Goal: Task Accomplishment & Management: Manage account settings

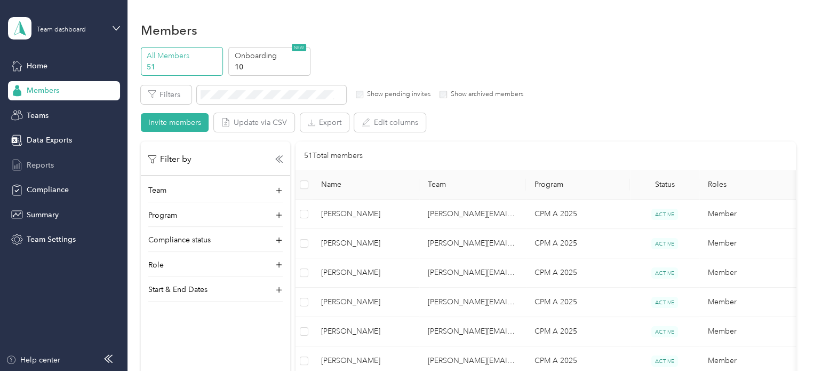
click at [36, 166] on span "Reports" at bounding box center [40, 165] width 27 height 11
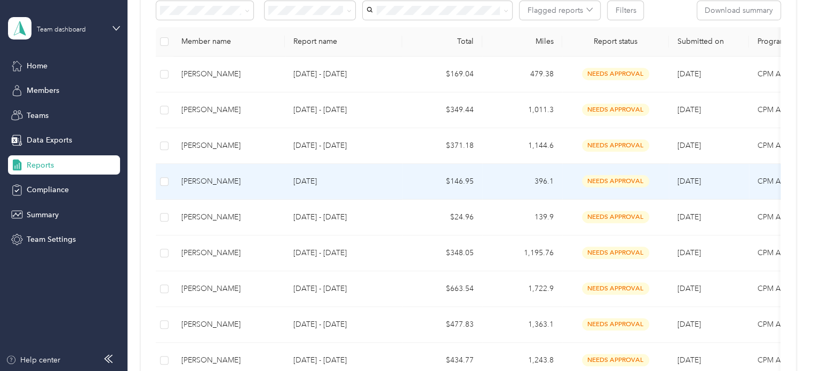
scroll to position [107, 0]
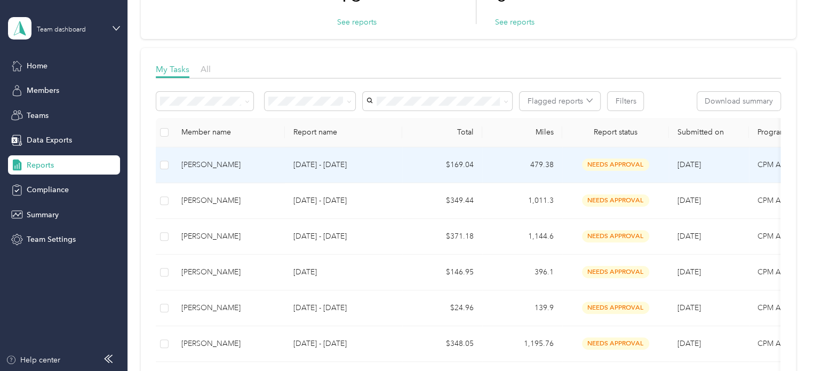
click at [226, 157] on td "[PERSON_NAME]" at bounding box center [229, 165] width 112 height 36
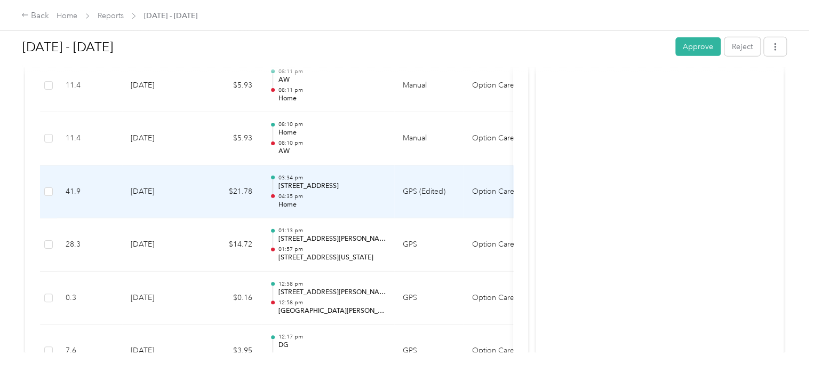
scroll to position [1493, 0]
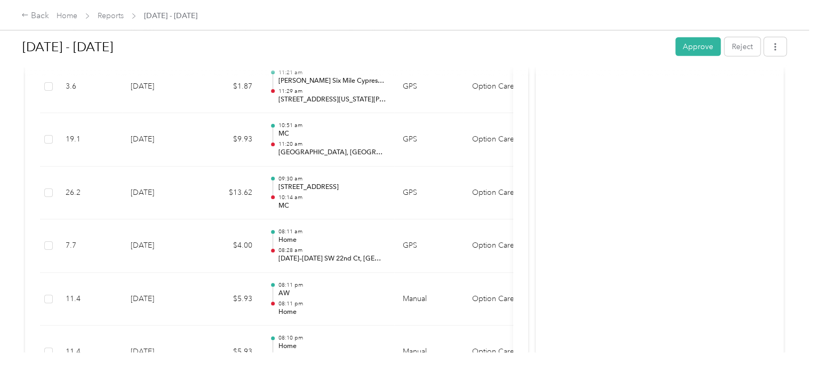
click at [564, 5] on div "Back Home Reports [DATE] - [DATE]" at bounding box center [407, 15] width 814 height 30
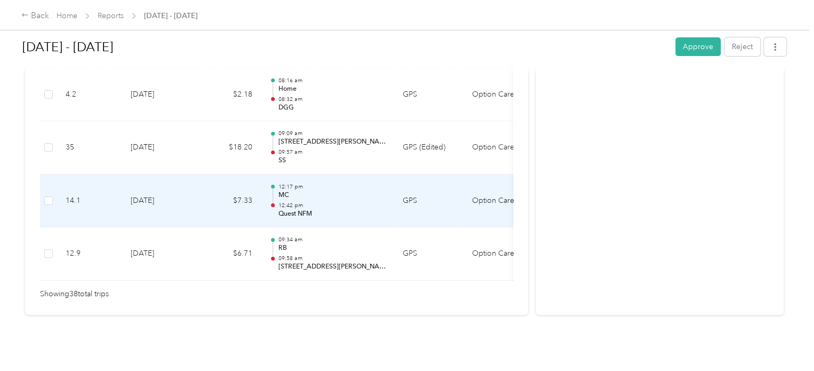
scroll to position [2079, 0]
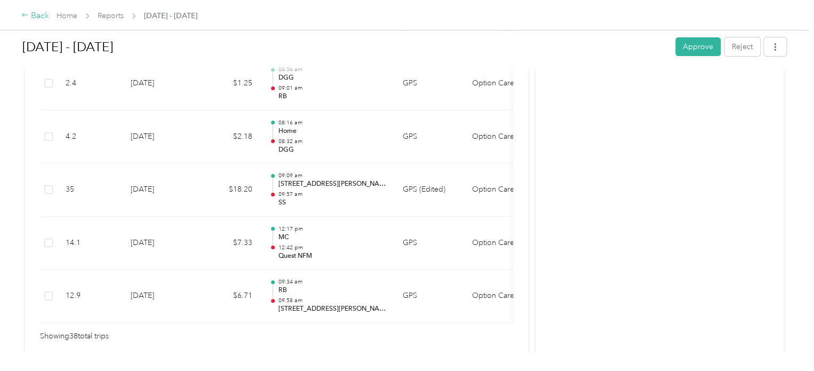
click at [29, 11] on div "Back" at bounding box center [35, 16] width 28 height 13
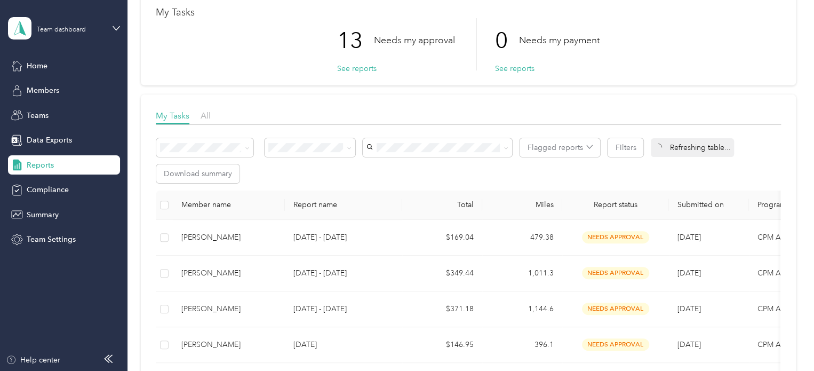
scroll to position [107, 0]
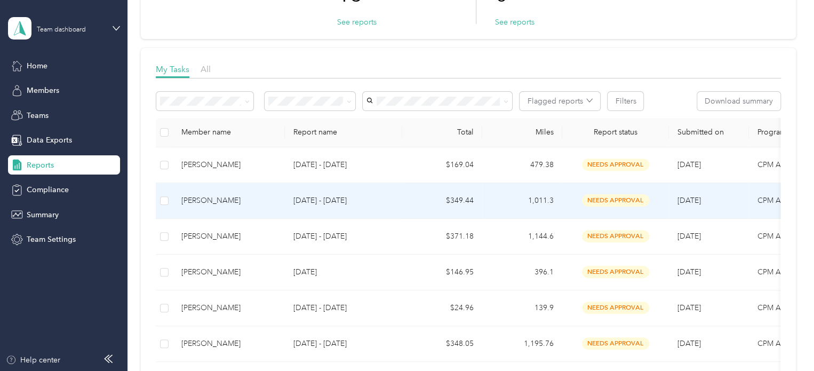
click at [235, 205] on div "[PERSON_NAME]" at bounding box center [228, 201] width 95 height 12
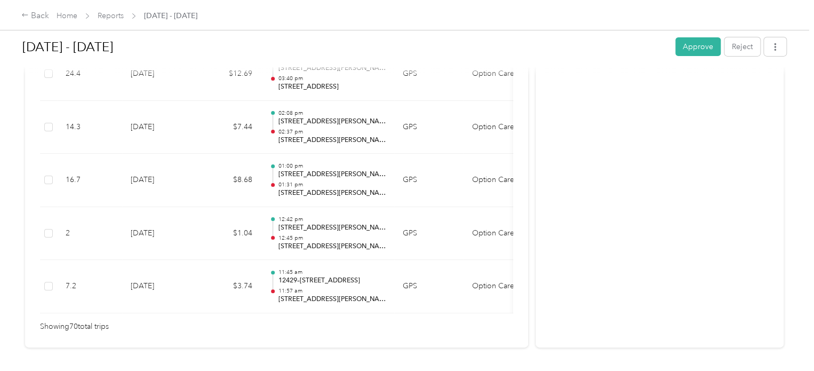
scroll to position [3828, 0]
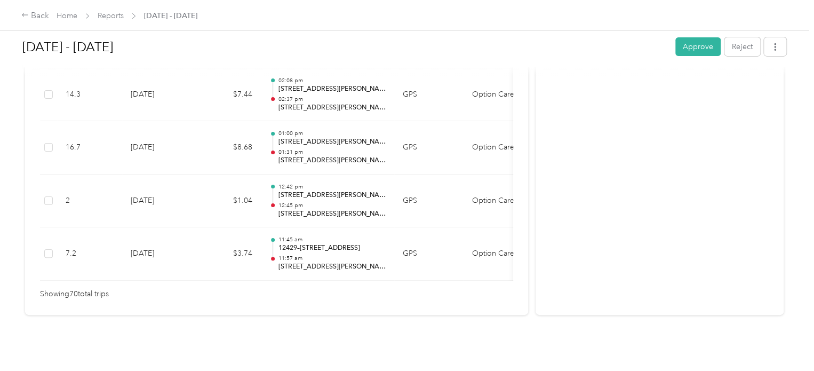
click at [437, 6] on div "Back Home Reports [DATE] - [DATE]" at bounding box center [407, 15] width 814 height 30
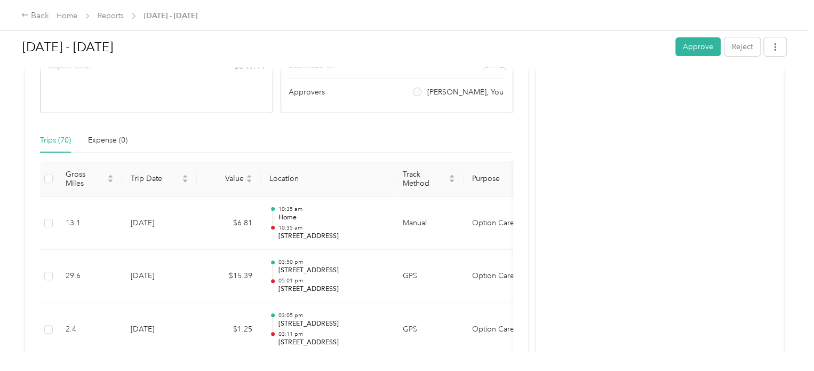
scroll to position [213, 0]
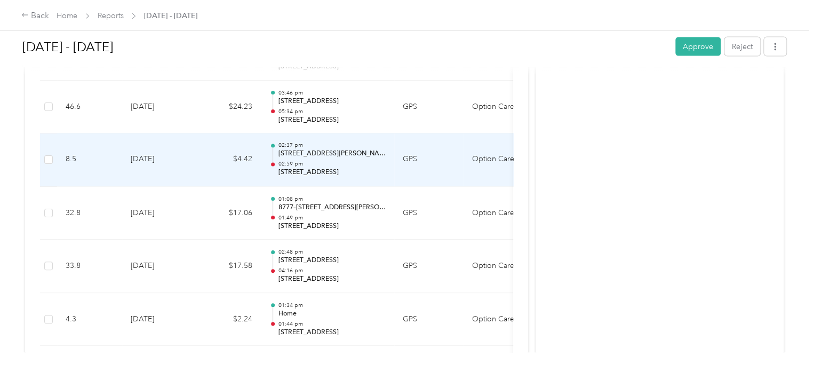
scroll to position [1067, 0]
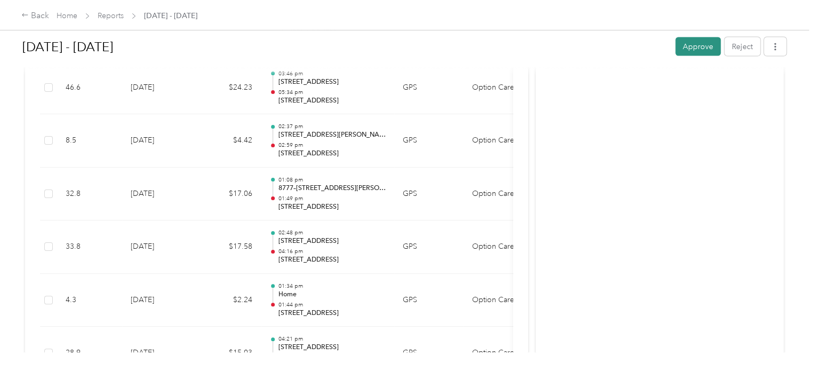
click at [706, 42] on button "Approve" at bounding box center [697, 46] width 45 height 19
click at [788, 19] on icon at bounding box center [791, 21] width 8 height 10
click at [28, 14] on icon at bounding box center [24, 14] width 7 height 7
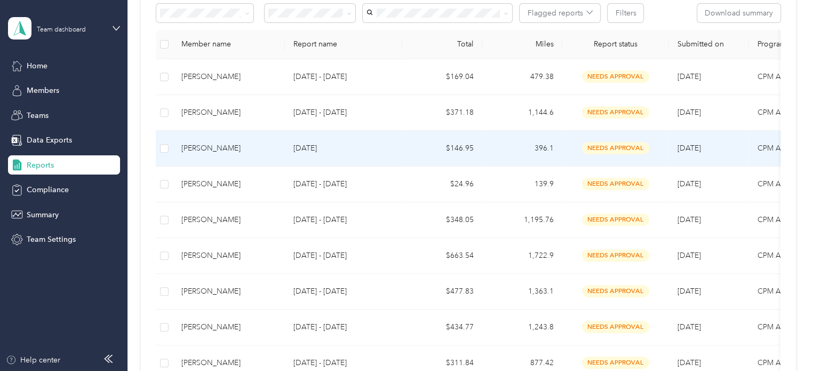
scroll to position [213, 0]
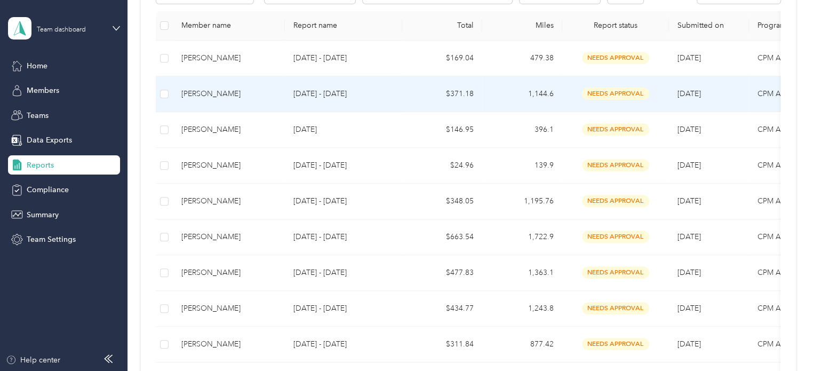
click at [265, 92] on div "[PERSON_NAME]" at bounding box center [228, 94] width 95 height 12
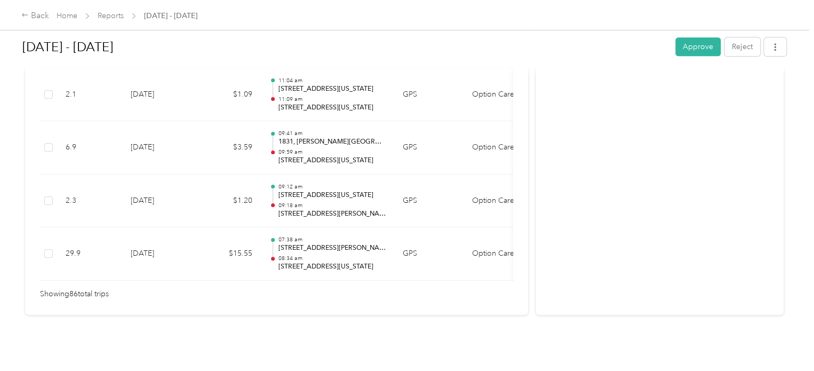
scroll to position [4675, 0]
click at [689, 40] on button "Approve" at bounding box center [697, 46] width 45 height 19
click at [34, 17] on div "Back" at bounding box center [35, 16] width 28 height 13
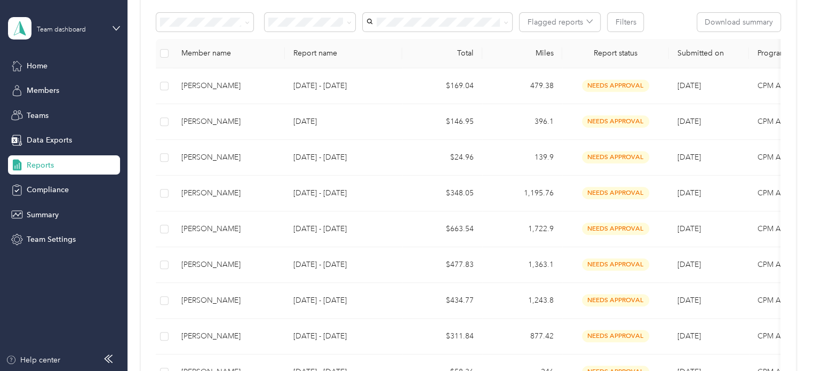
scroll to position [160, 0]
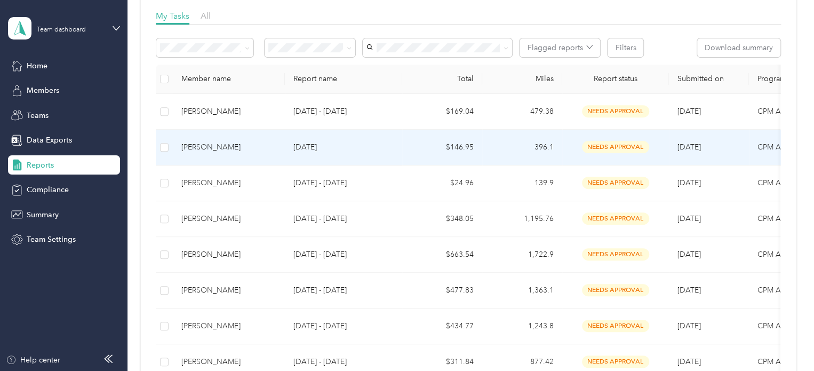
click at [218, 142] on div "[PERSON_NAME]" at bounding box center [228, 147] width 95 height 12
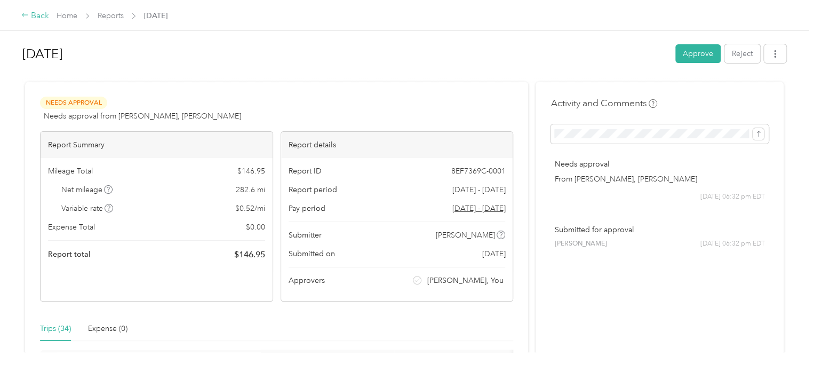
click at [38, 19] on div "Back" at bounding box center [35, 16] width 28 height 13
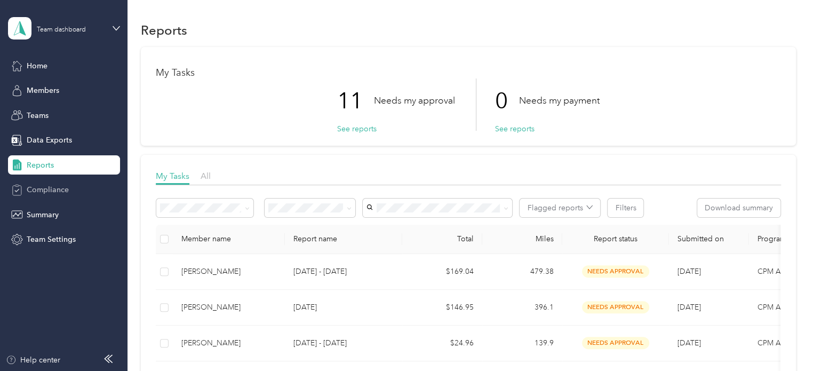
click at [42, 188] on span "Compliance" at bounding box center [48, 189] width 42 height 11
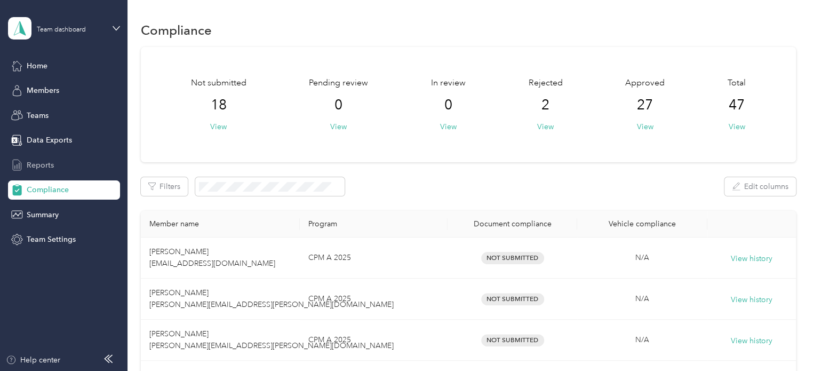
click at [43, 162] on span "Reports" at bounding box center [40, 165] width 27 height 11
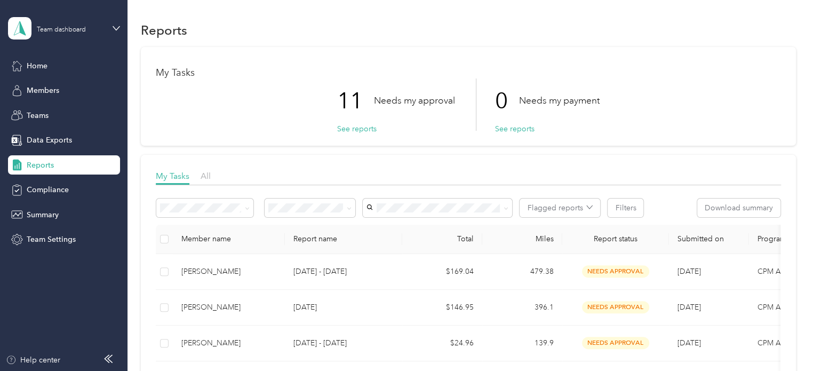
scroll to position [160, 0]
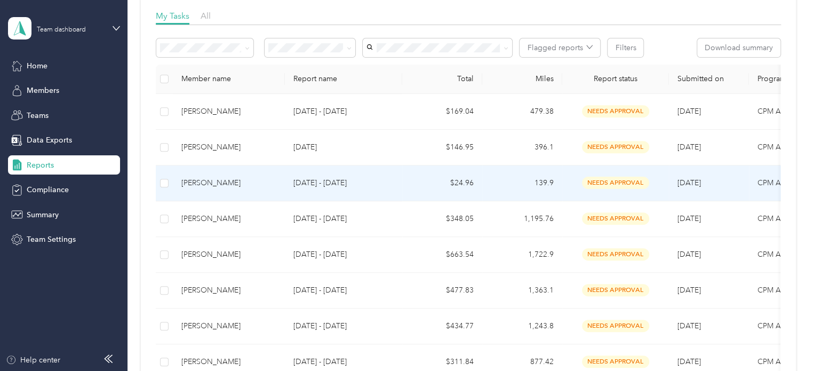
click at [226, 188] on div "[PERSON_NAME]" at bounding box center [228, 183] width 95 height 12
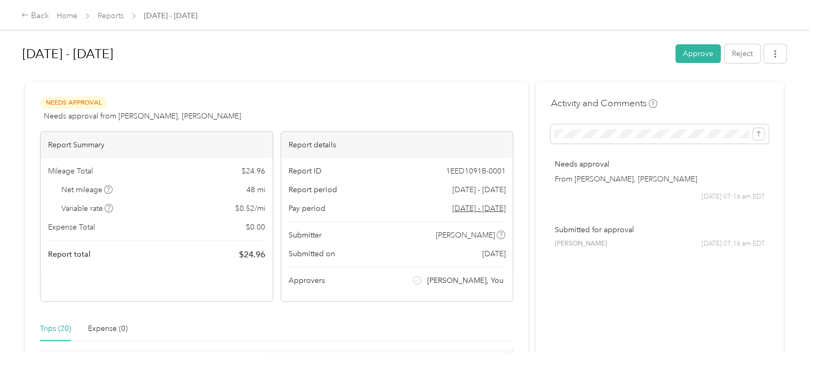
click at [615, 23] on div "Back Home Reports [DATE] - [DATE]" at bounding box center [407, 15] width 814 height 30
click at [776, 61] on button "button" at bounding box center [775, 53] width 22 height 19
click at [786, 179] on div "[DATE] - [DATE] Approve Reject Needs Approval Needs approval from [PERSON_NAME]…" at bounding box center [404, 176] width 809 height 352
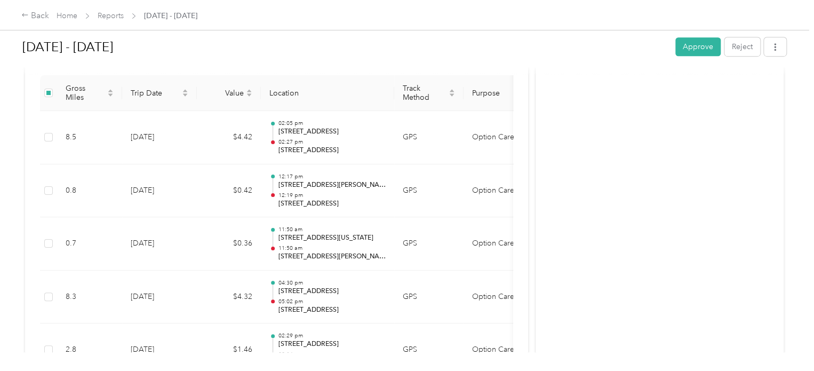
scroll to position [304, 0]
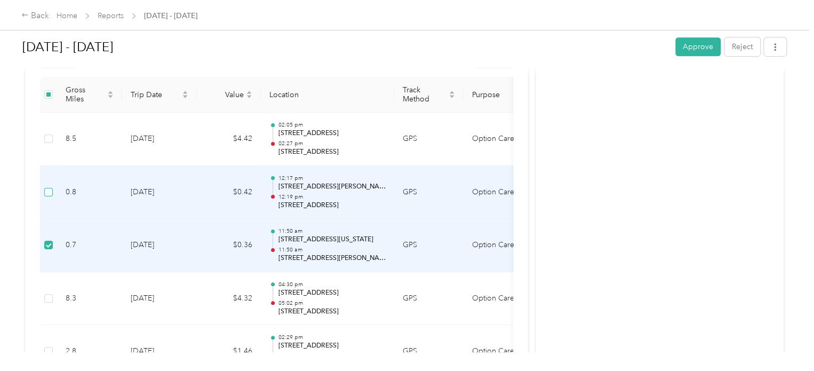
click at [51, 186] on label at bounding box center [48, 192] width 9 height 12
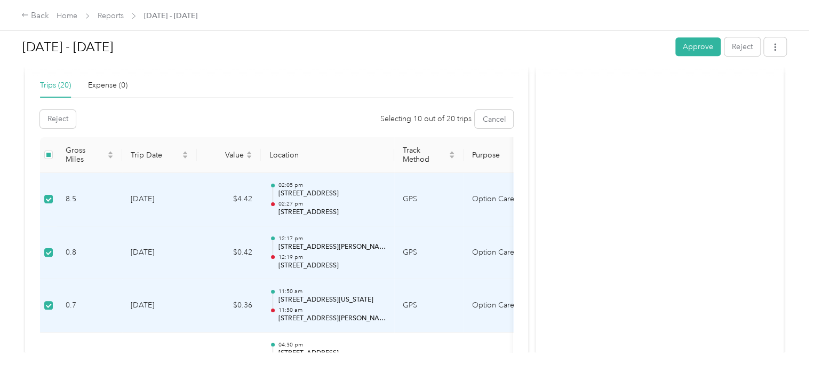
scroll to position [143, 0]
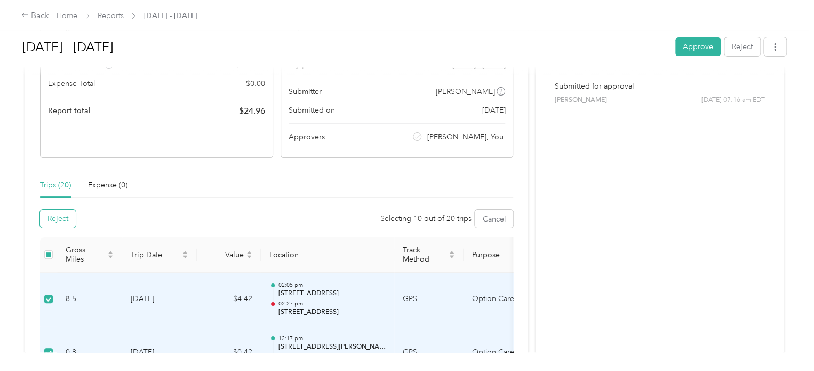
click at [68, 216] on button "Reject" at bounding box center [58, 219] width 36 height 18
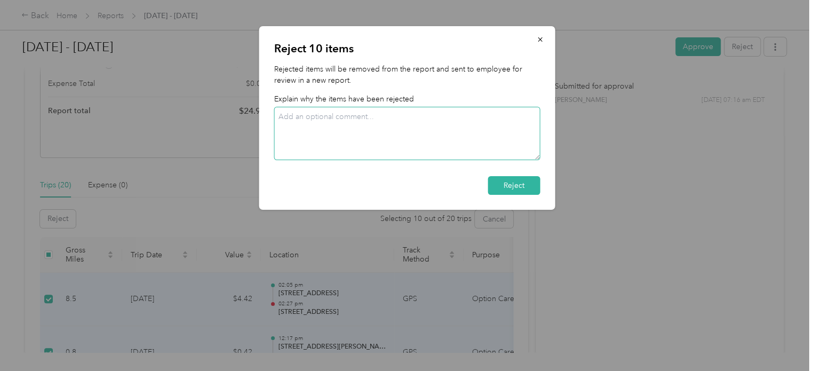
click at [342, 125] on textarea at bounding box center [407, 133] width 266 height 53
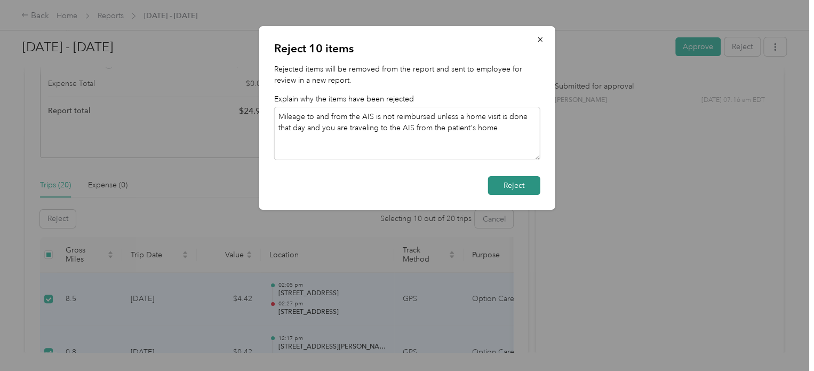
type textarea "Mileage to and from the AIS is not reimbursed unless a home visit is done that …"
click at [524, 186] on button "Reject" at bounding box center [514, 185] width 52 height 19
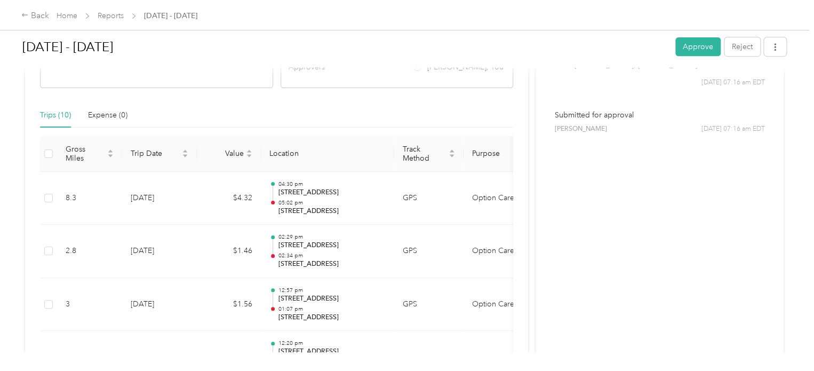
scroll to position [0, 0]
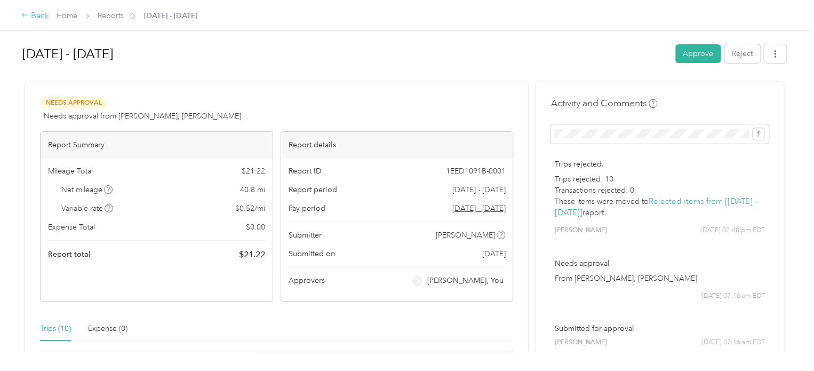
click at [27, 15] on icon at bounding box center [24, 14] width 7 height 7
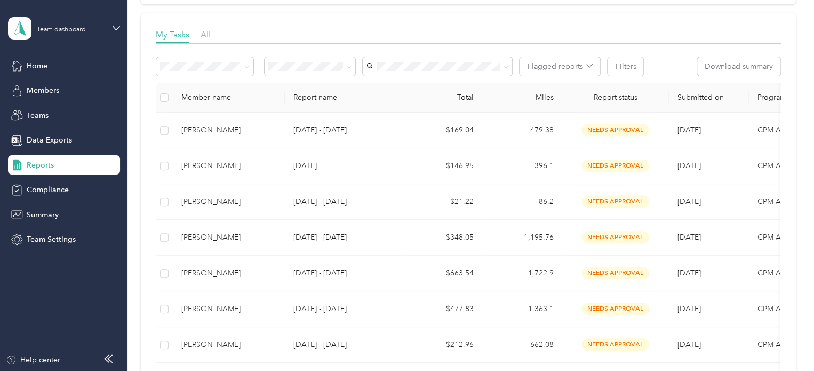
scroll to position [160, 0]
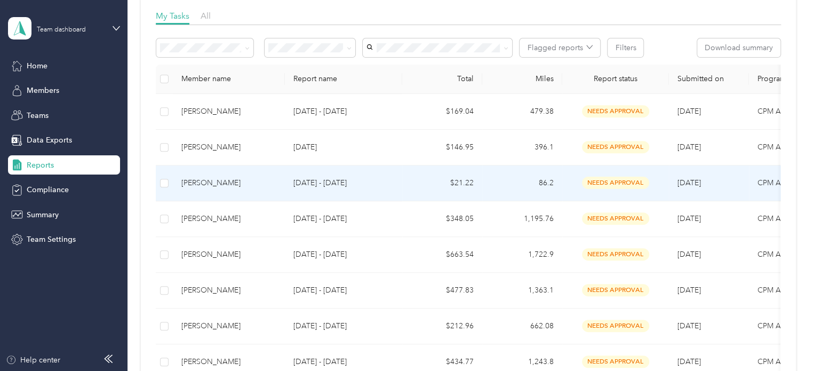
click at [229, 187] on div "[PERSON_NAME]" at bounding box center [228, 183] width 95 height 12
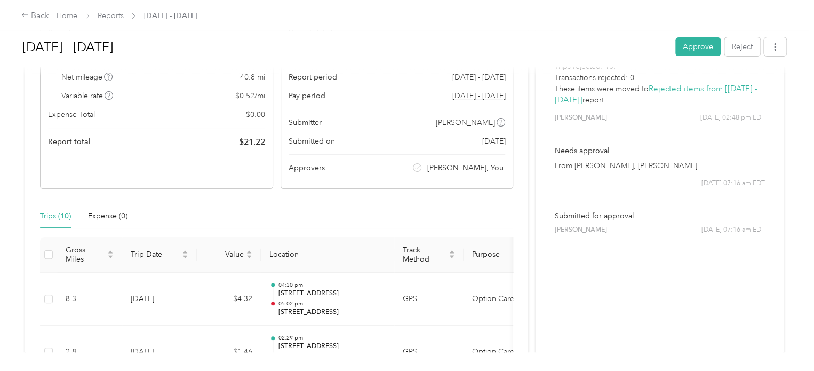
scroll to position [62, 0]
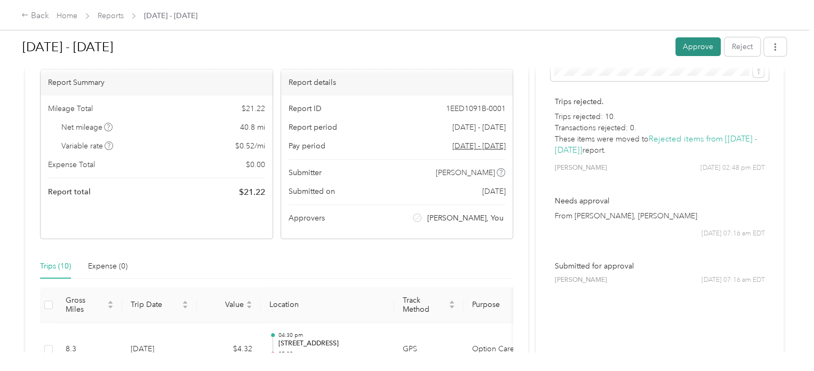
click at [708, 47] on button "Approve" at bounding box center [697, 46] width 45 height 19
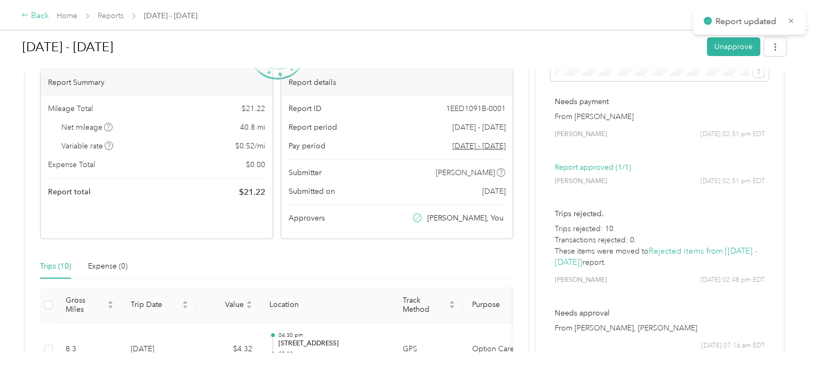
click at [30, 12] on div "Back" at bounding box center [35, 16] width 28 height 13
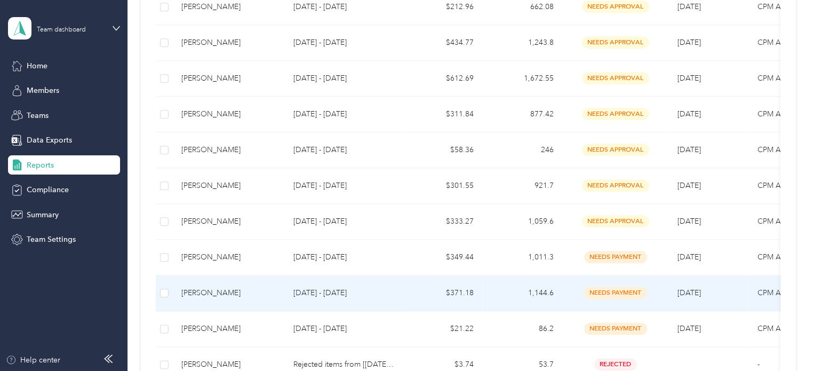
scroll to position [427, 0]
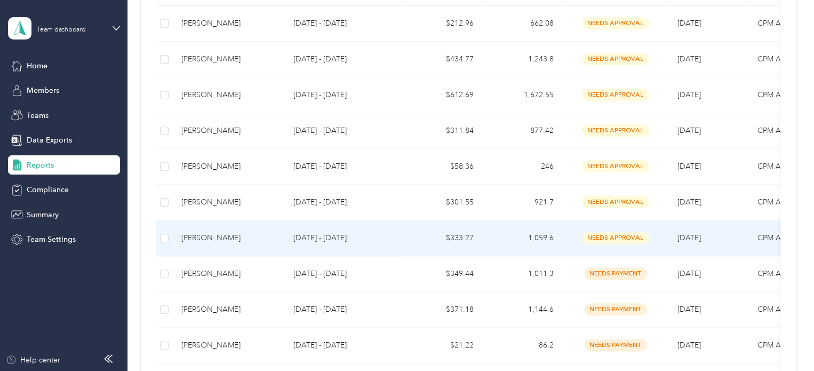
click at [255, 239] on div "[PERSON_NAME]" at bounding box center [228, 238] width 95 height 12
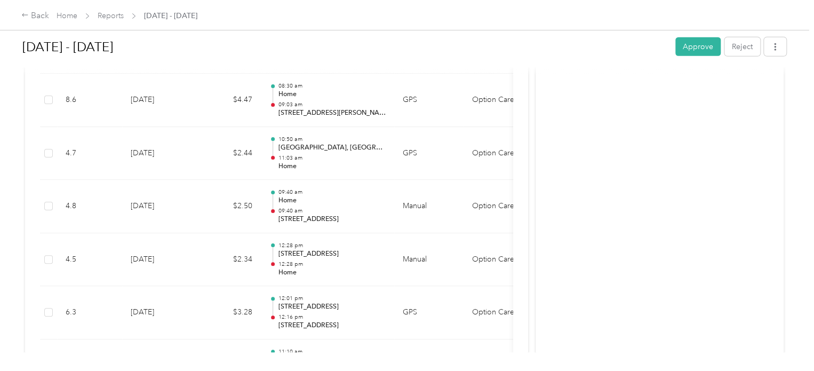
scroll to position [3442, 0]
click at [696, 51] on button "Approve" at bounding box center [697, 46] width 45 height 19
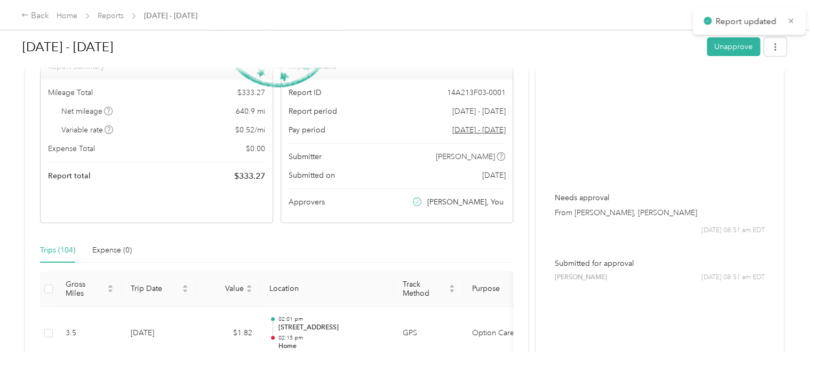
scroll to position [63, 0]
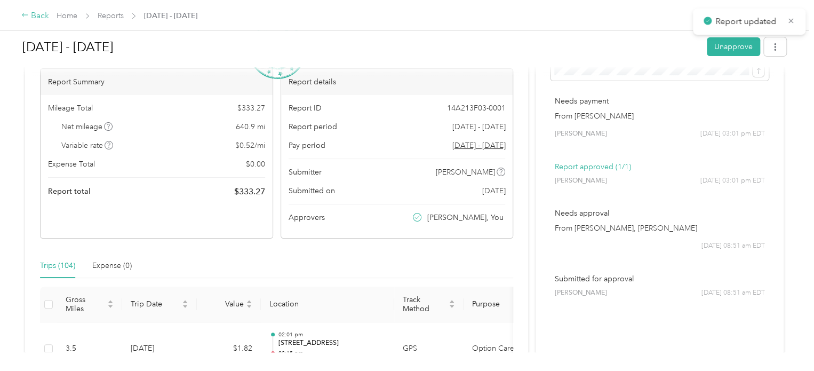
click at [35, 13] on div "Back" at bounding box center [35, 16] width 28 height 13
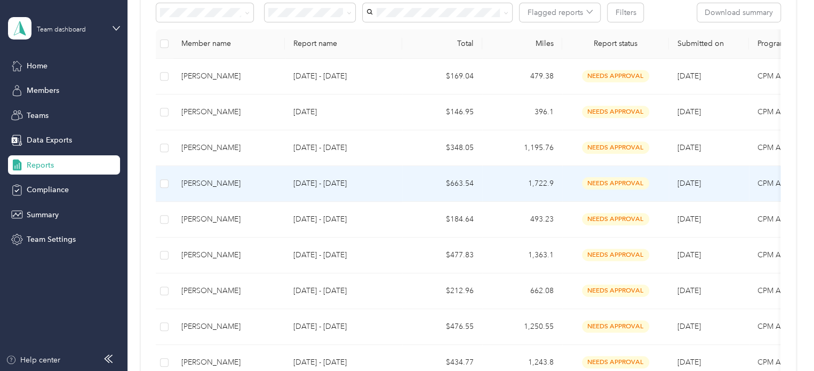
scroll to position [213, 0]
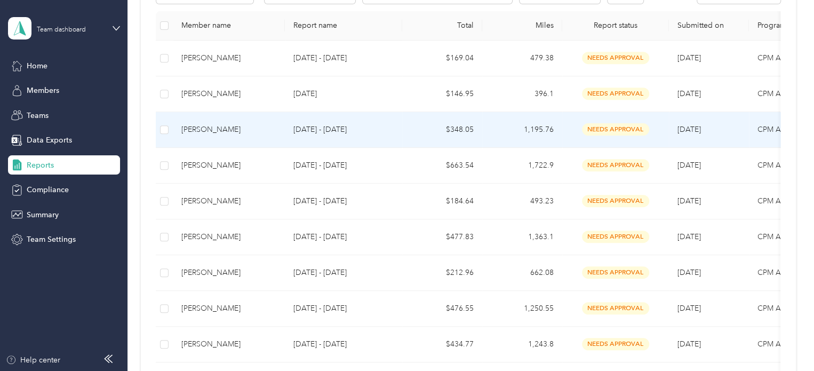
click at [252, 134] on div "[PERSON_NAME]" at bounding box center [228, 130] width 95 height 12
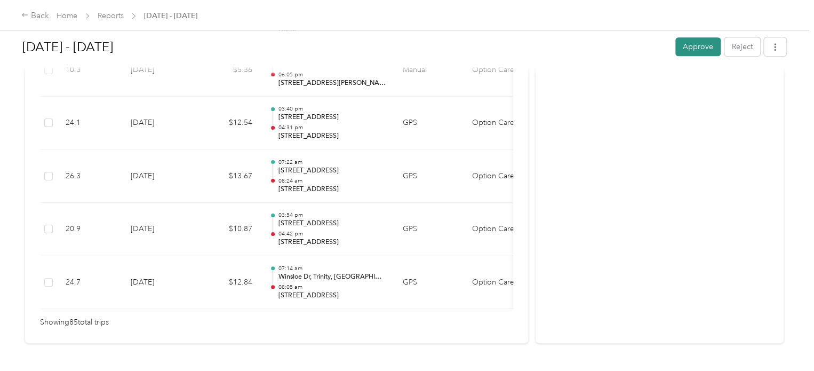
scroll to position [4569, 0]
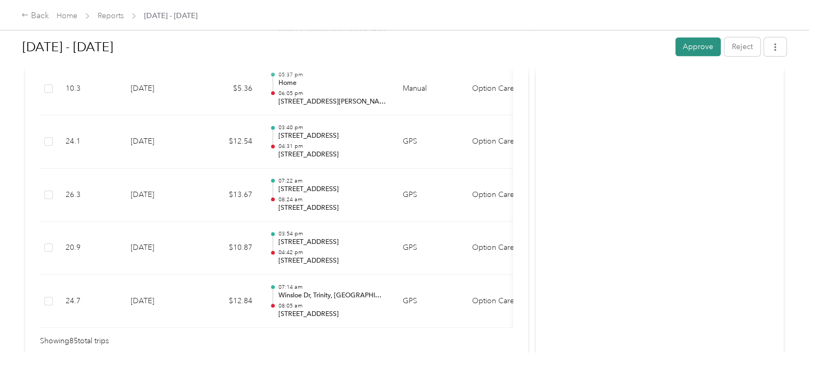
click at [688, 46] on button "Approve" at bounding box center [697, 46] width 45 height 19
click at [33, 13] on div "Back" at bounding box center [35, 16] width 28 height 13
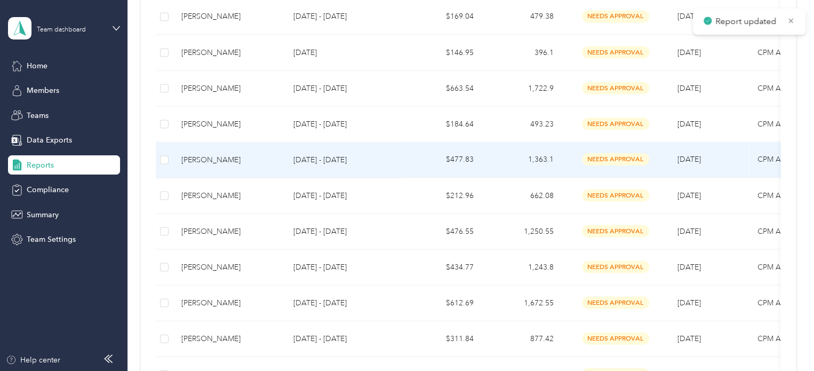
scroll to position [267, 0]
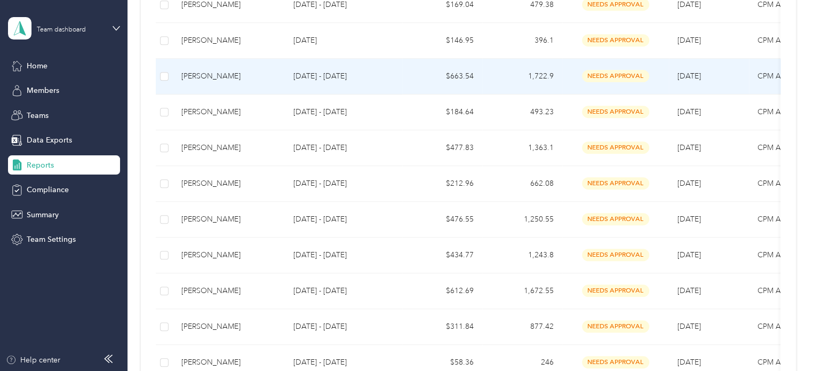
click at [213, 79] on div "[PERSON_NAME]" at bounding box center [228, 76] width 95 height 12
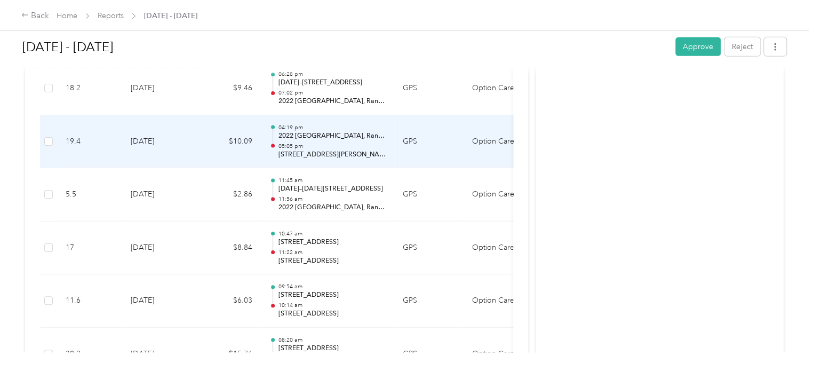
scroll to position [5495, 0]
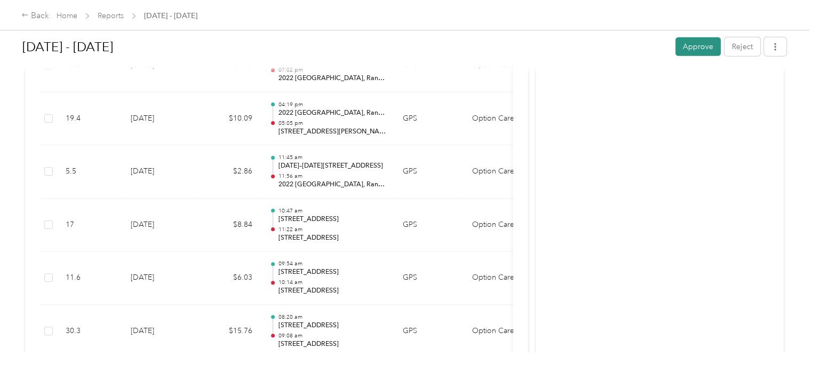
click at [695, 49] on button "Approve" at bounding box center [697, 46] width 45 height 19
click at [36, 17] on div "Back" at bounding box center [35, 16] width 28 height 13
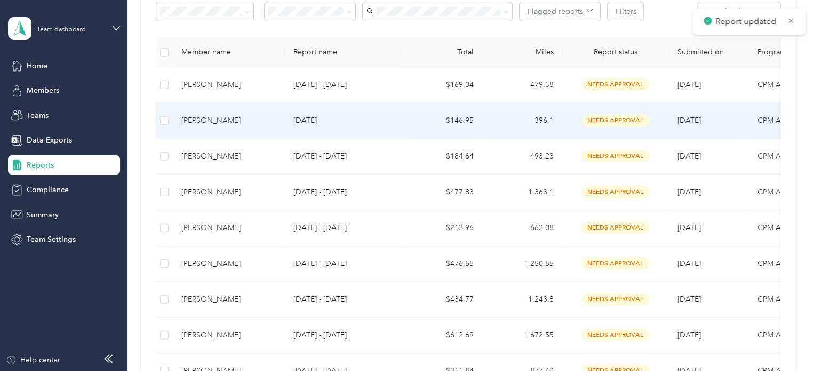
scroll to position [213, 0]
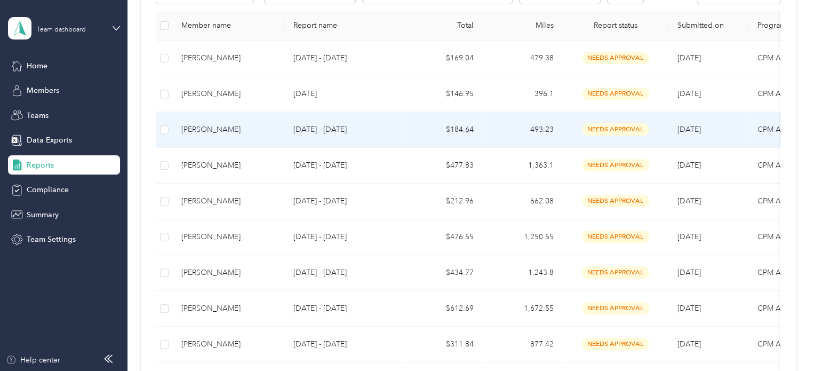
click at [213, 127] on div "[PERSON_NAME]" at bounding box center [228, 130] width 95 height 12
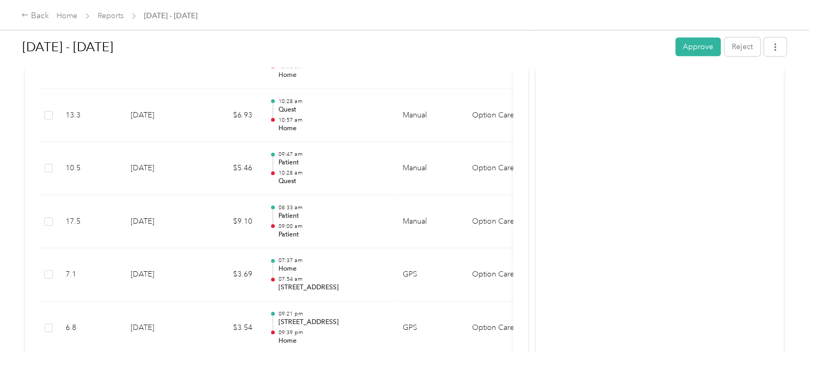
scroll to position [2235, 0]
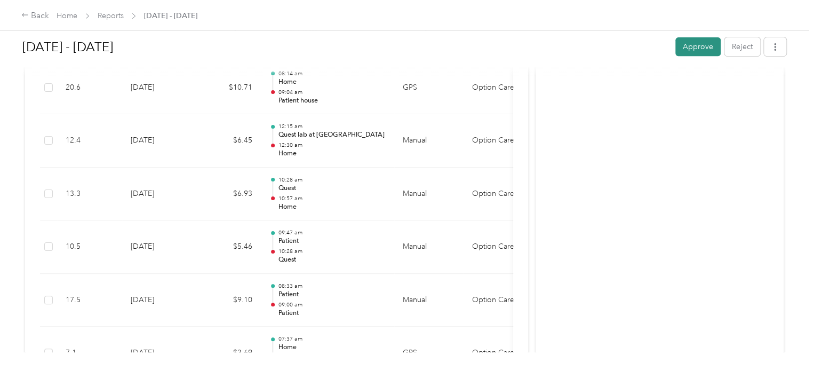
click at [700, 49] on button "Approve" at bounding box center [697, 46] width 45 height 19
click at [34, 14] on div "Back" at bounding box center [35, 16] width 28 height 13
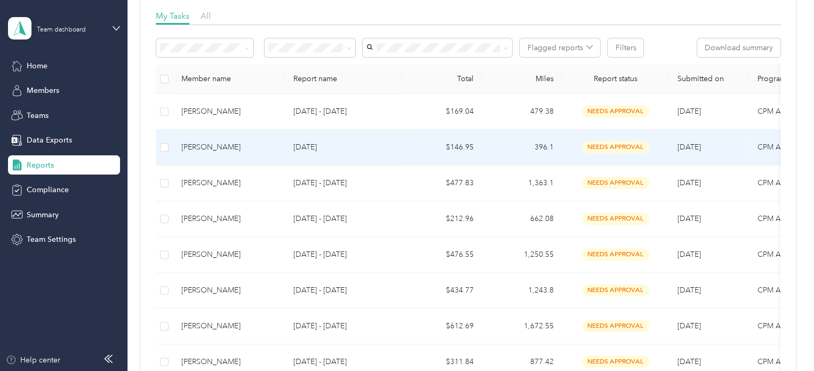
scroll to position [267, 0]
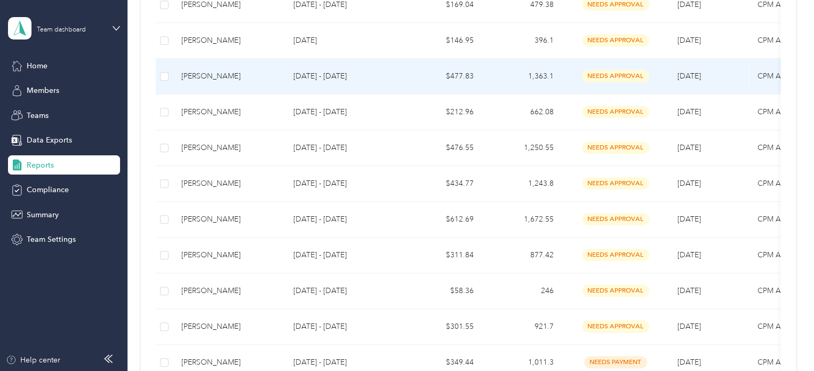
click at [241, 78] on div "[PERSON_NAME]" at bounding box center [228, 76] width 95 height 12
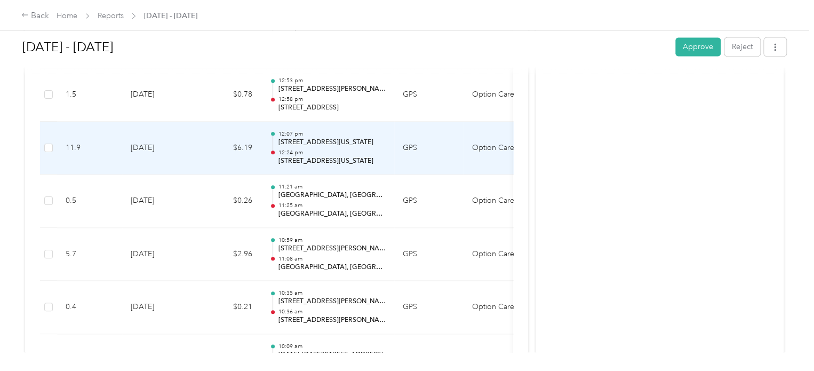
scroll to position [2827, 0]
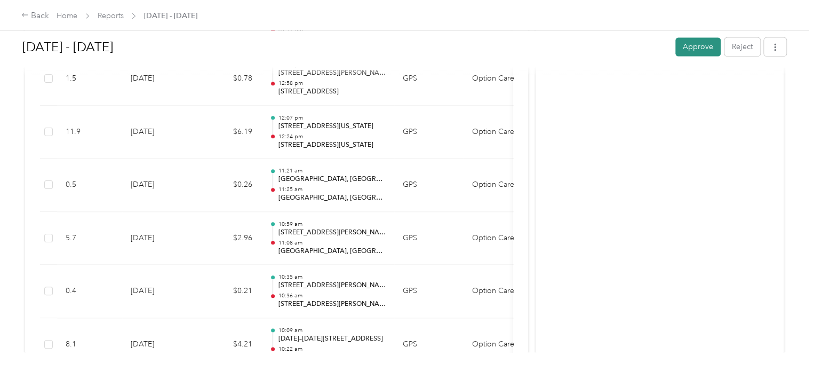
click at [687, 51] on button "Approve" at bounding box center [697, 46] width 45 height 19
click at [39, 15] on div "Back" at bounding box center [35, 16] width 28 height 13
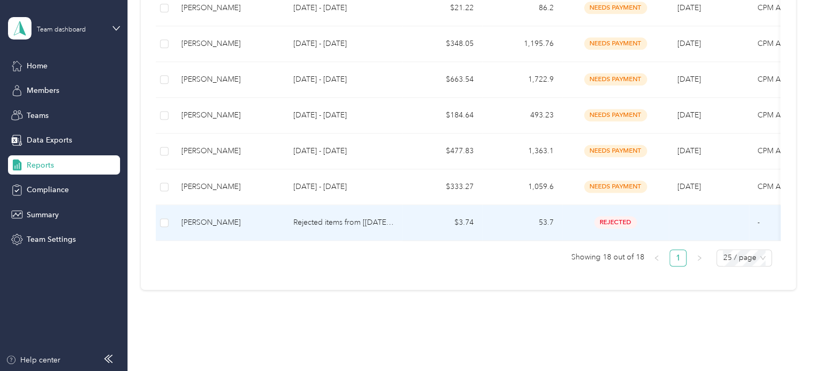
scroll to position [638, 0]
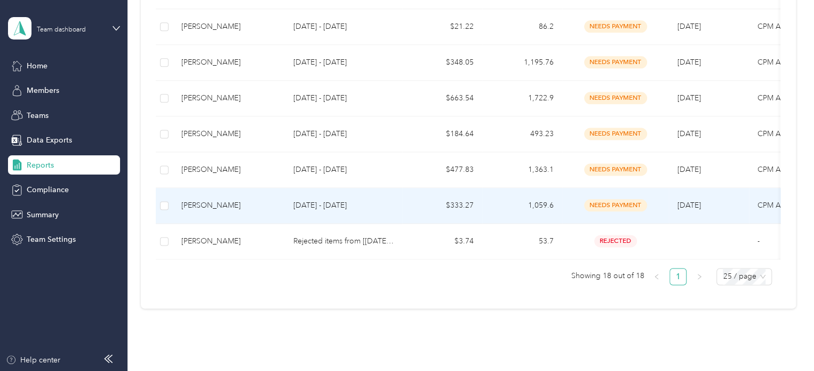
click at [293, 200] on p "[DATE] - [DATE]" at bounding box center [343, 206] width 100 height 12
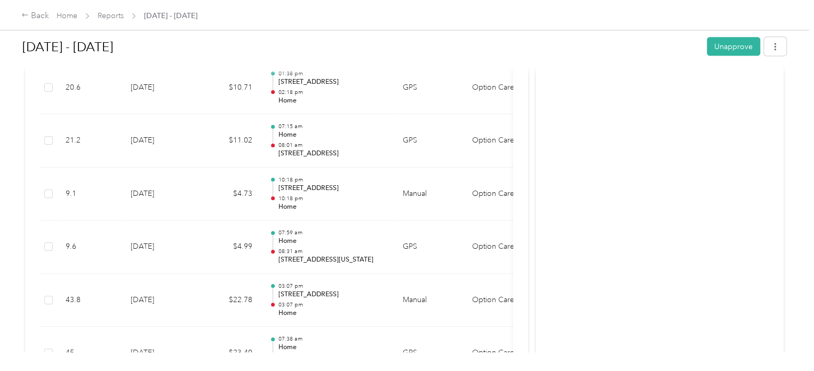
scroll to position [1120, 0]
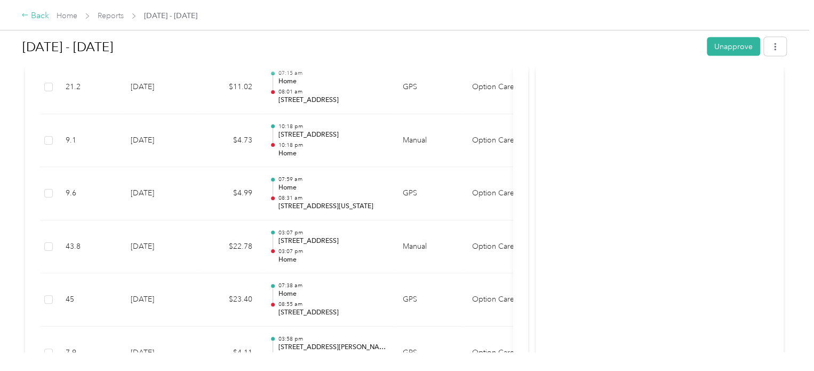
click at [44, 18] on div "Back" at bounding box center [35, 16] width 28 height 13
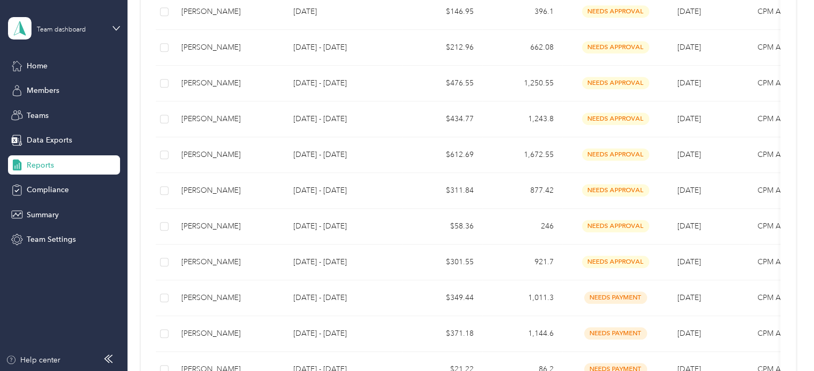
scroll to position [293, 0]
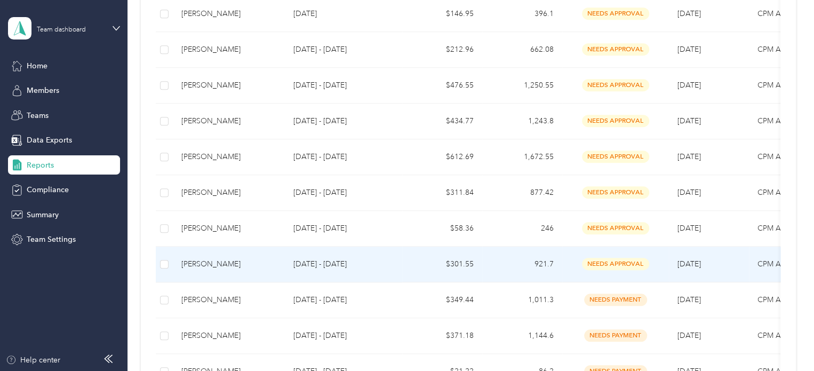
click at [218, 258] on div "[PERSON_NAME]" at bounding box center [228, 264] width 95 height 12
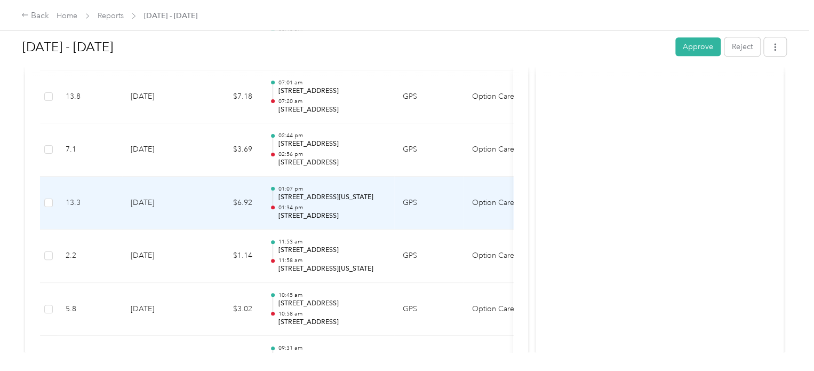
scroll to position [2454, 0]
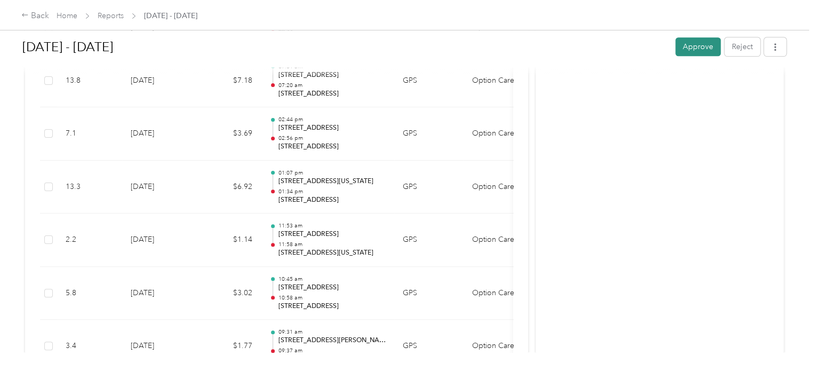
click at [685, 50] on button "Approve" at bounding box center [697, 46] width 45 height 19
click at [27, 19] on icon at bounding box center [24, 14] width 7 height 7
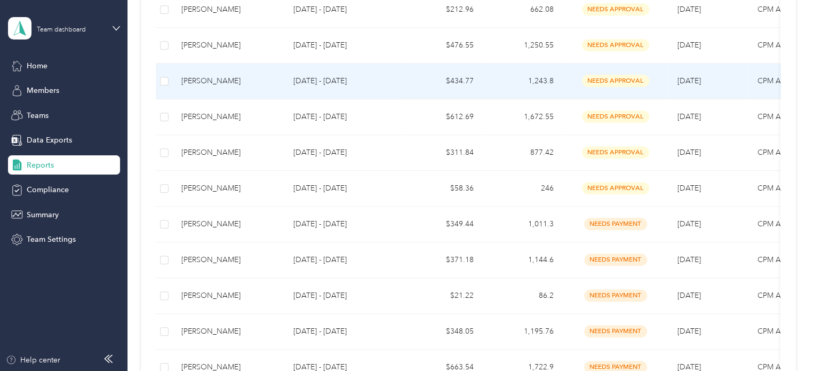
scroll to position [373, 0]
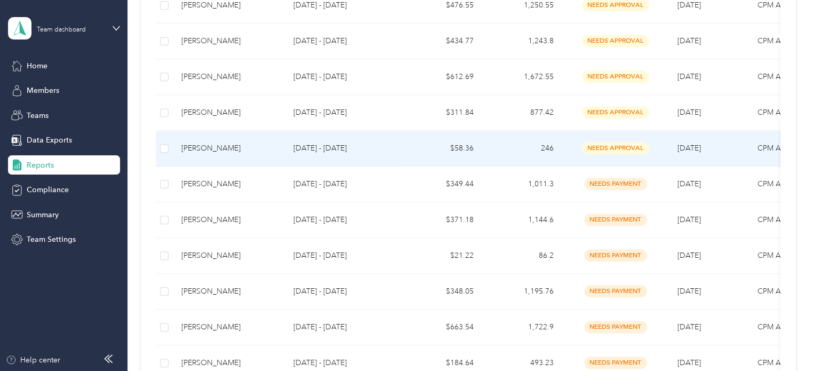
click at [256, 152] on div "[PERSON_NAME]" at bounding box center [228, 148] width 95 height 12
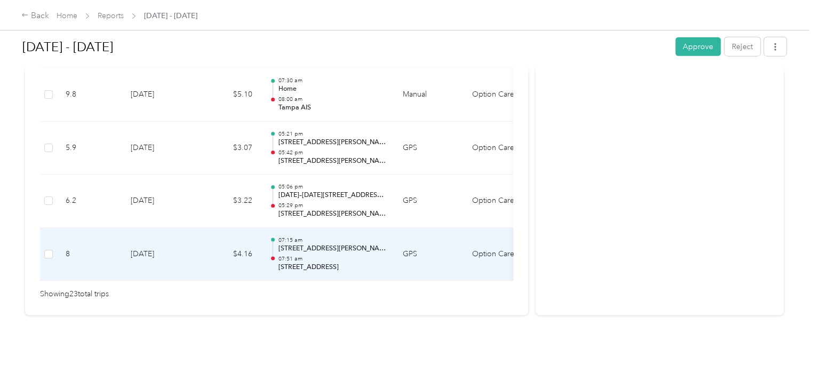
scroll to position [1365, 0]
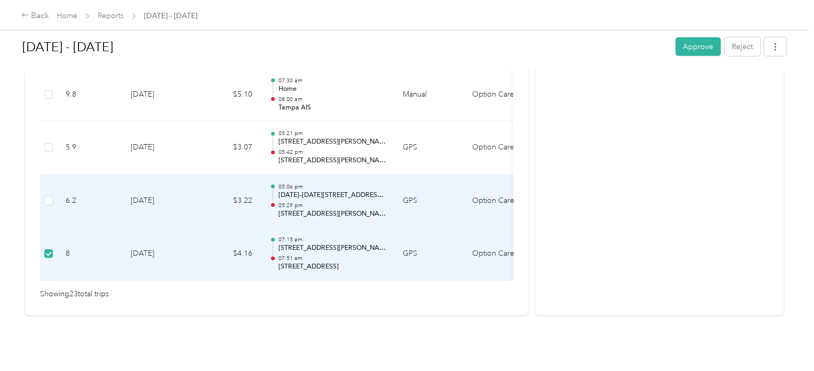
click at [53, 190] on td at bounding box center [48, 200] width 17 height 53
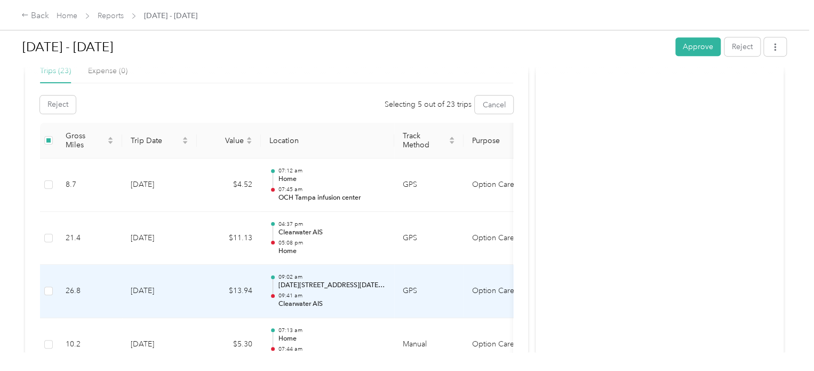
scroll to position [245, 0]
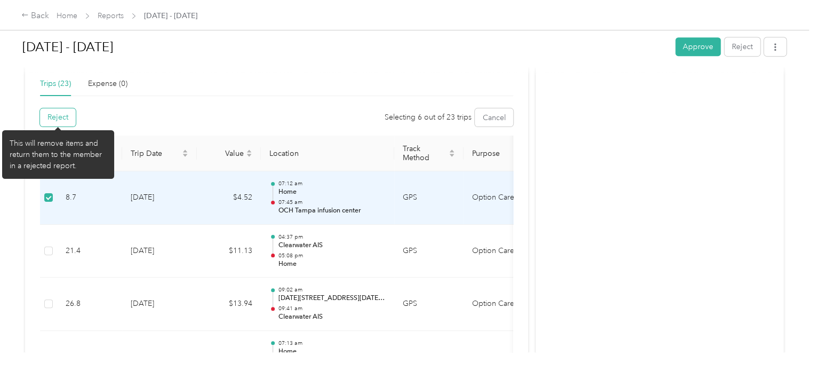
click at [66, 115] on button "Reject" at bounding box center [58, 117] width 36 height 18
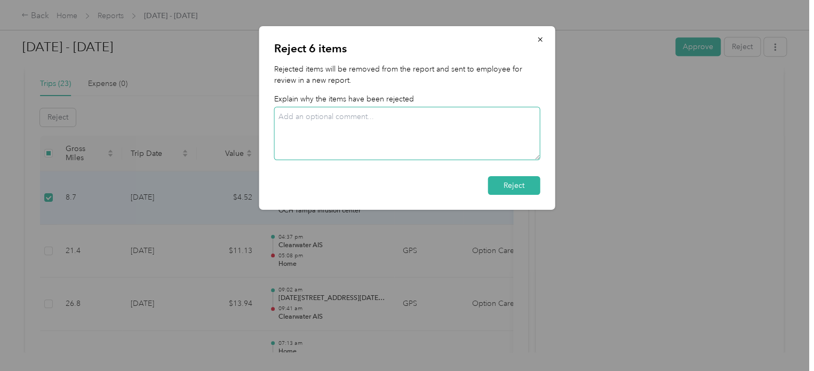
click at [355, 133] on textarea at bounding box center [407, 133] width 266 height 53
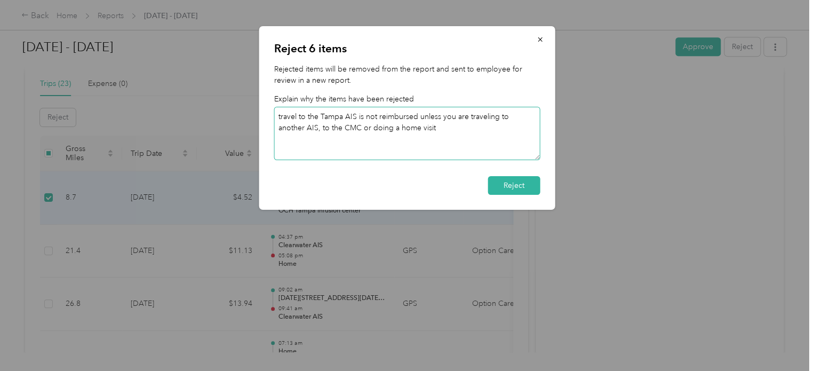
drag, startPoint x: 332, startPoint y: 124, endPoint x: 289, endPoint y: 133, distance: 43.5
click at [289, 133] on textarea "travel to the Tampa AIS is not reimbursed unless you are traveling to another A…" at bounding box center [407, 133] width 266 height 53
type textarea "travel to the Tampa AIS is not reimbursed unless you are traveling to another A…"
click at [517, 188] on button "Reject" at bounding box center [514, 185] width 52 height 19
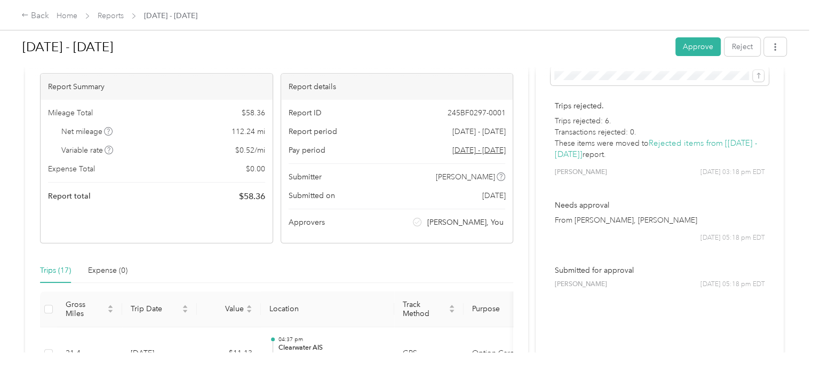
scroll to position [31, 0]
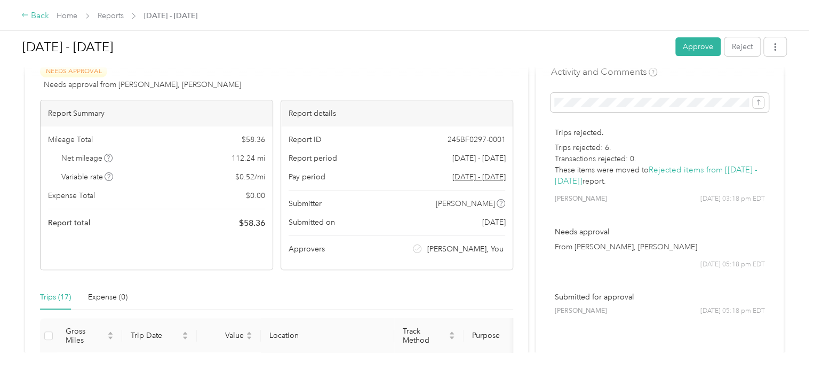
click at [30, 12] on div "Back" at bounding box center [35, 16] width 28 height 13
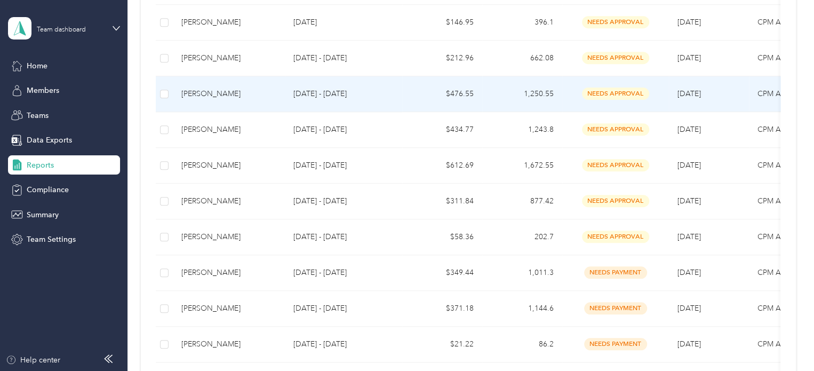
scroll to position [320, 0]
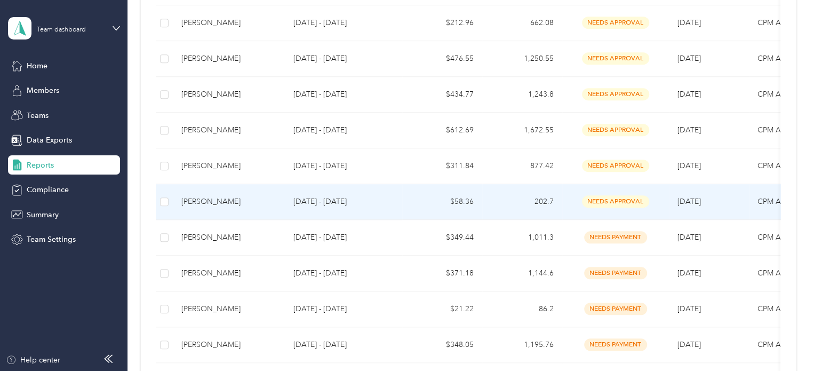
click at [235, 200] on div "[PERSON_NAME]" at bounding box center [228, 202] width 95 height 12
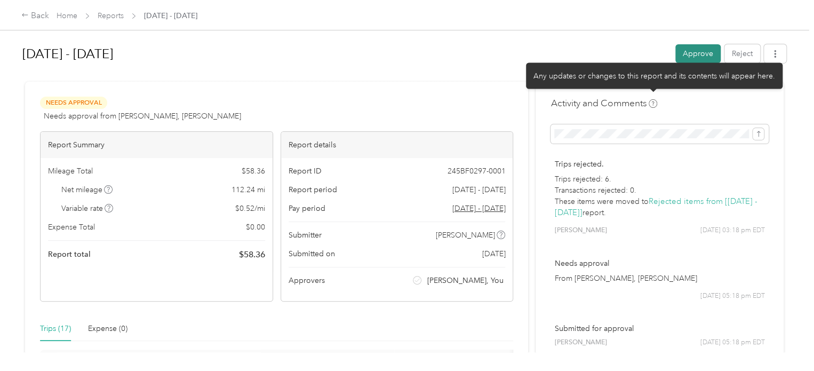
click at [683, 52] on button "Approve" at bounding box center [697, 53] width 45 height 19
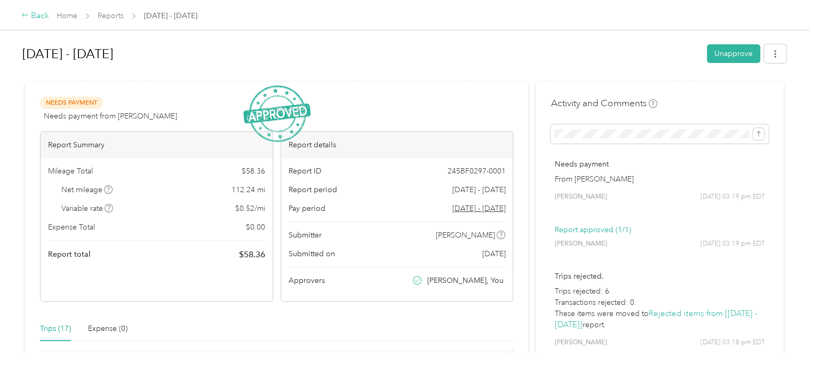
click at [36, 19] on div "Back" at bounding box center [35, 16] width 28 height 13
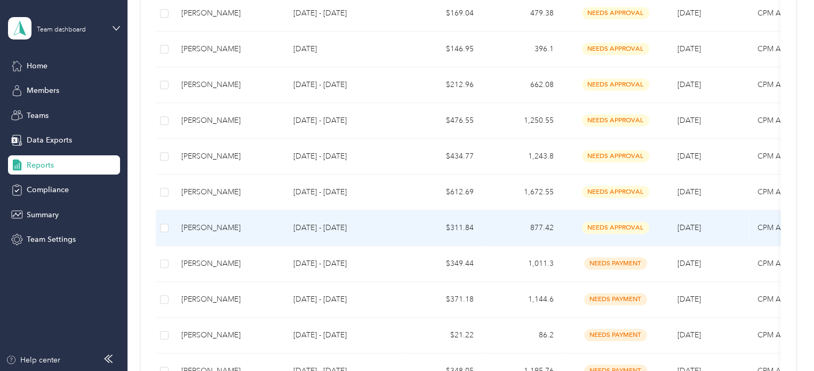
scroll to position [240, 0]
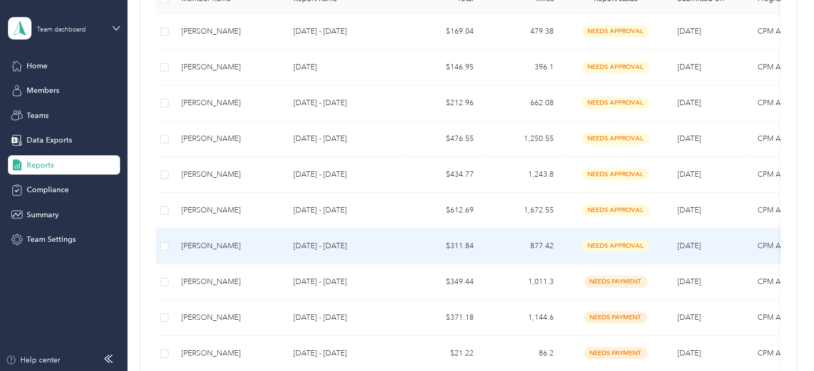
click at [258, 240] on div "[PERSON_NAME]" at bounding box center [228, 246] width 95 height 12
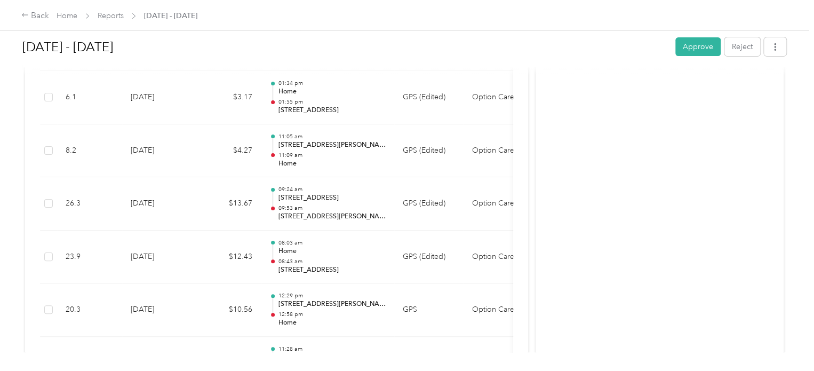
scroll to position [1974, 0]
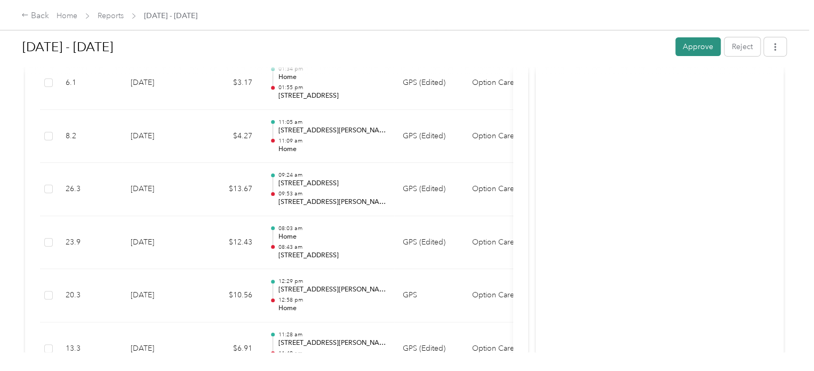
click at [689, 47] on button "Approve" at bounding box center [697, 46] width 45 height 19
click at [28, 14] on icon at bounding box center [24, 14] width 7 height 7
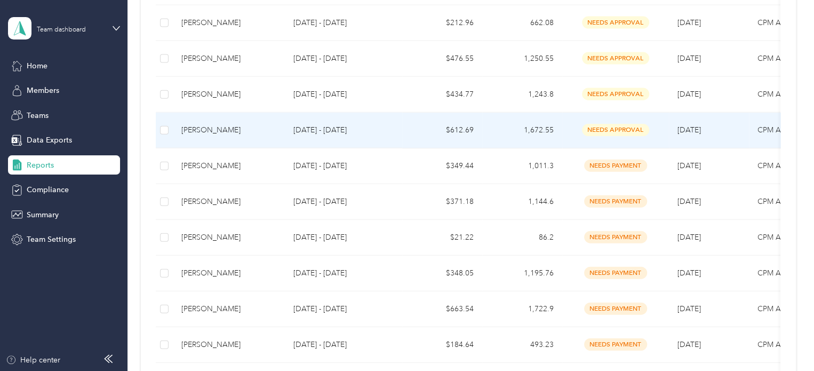
scroll to position [293, 0]
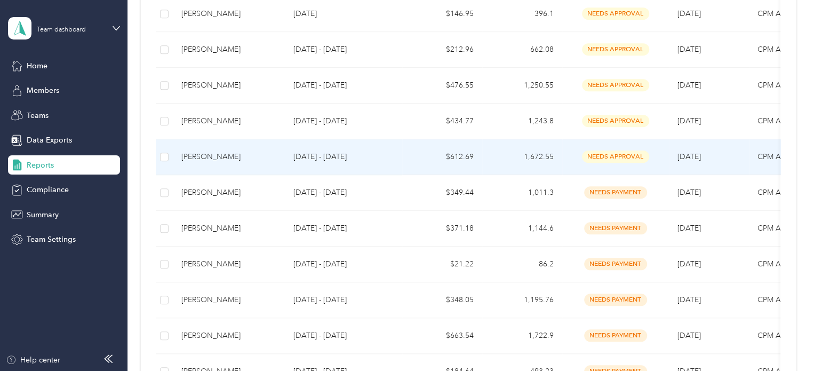
click at [230, 157] on div "[PERSON_NAME]" at bounding box center [228, 157] width 95 height 12
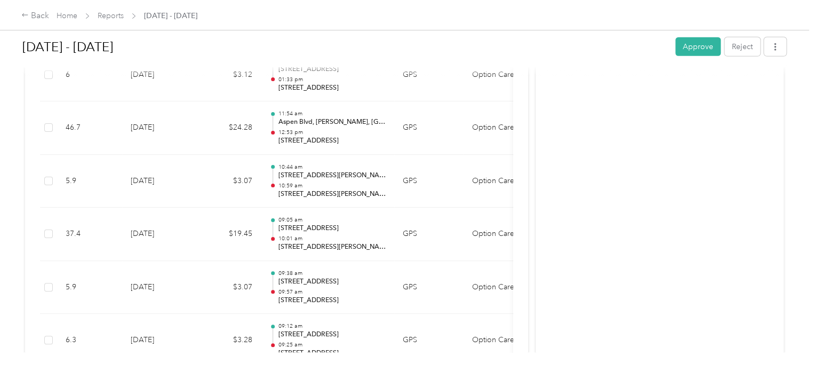
scroll to position [1547, 0]
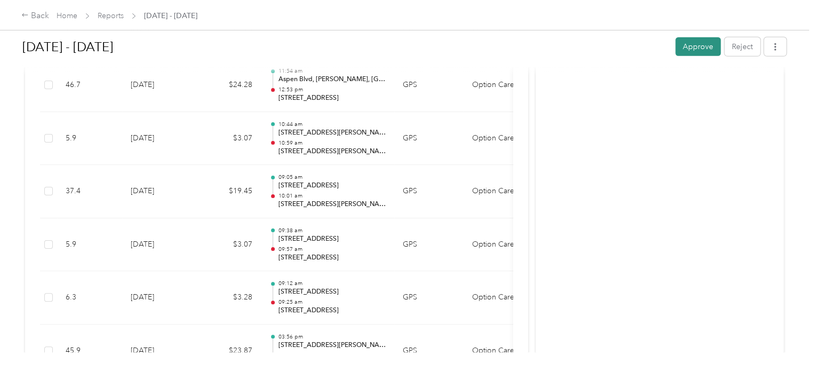
click at [676, 45] on button "Approve" at bounding box center [697, 46] width 45 height 19
click at [39, 15] on div "Back" at bounding box center [35, 16] width 28 height 13
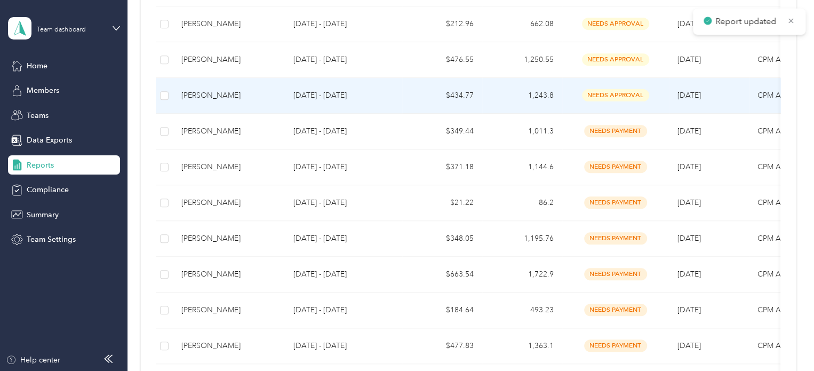
scroll to position [320, 0]
click at [213, 97] on div "[PERSON_NAME]" at bounding box center [228, 95] width 95 height 12
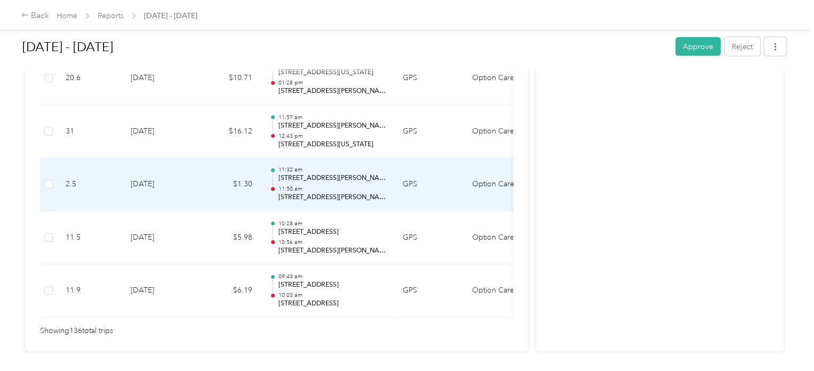
scroll to position [7324, 0]
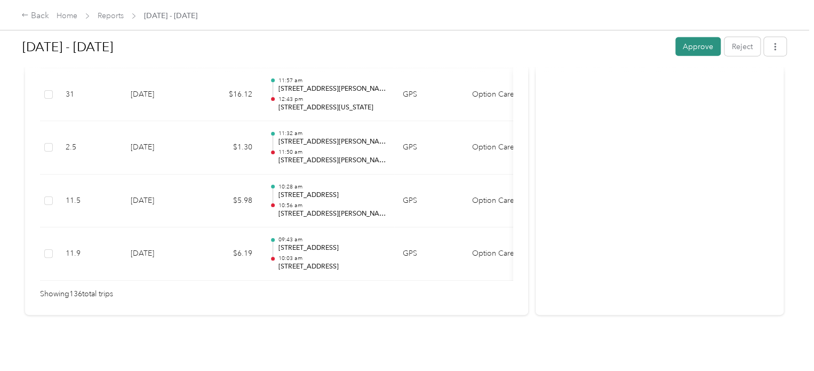
click at [691, 51] on button "Approve" at bounding box center [697, 46] width 45 height 19
click at [31, 17] on div "Back" at bounding box center [35, 16] width 28 height 13
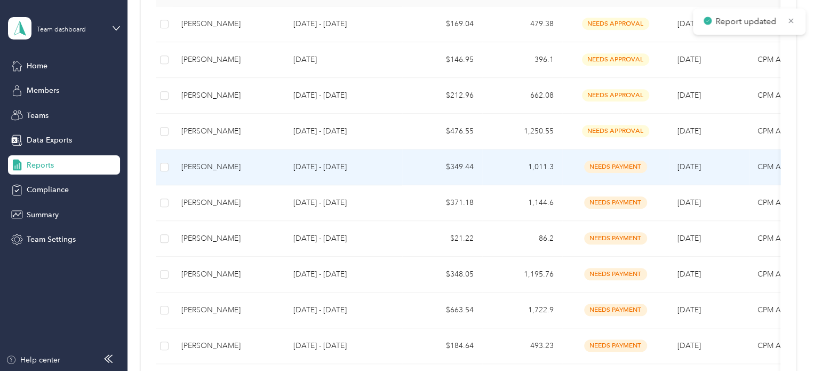
scroll to position [267, 0]
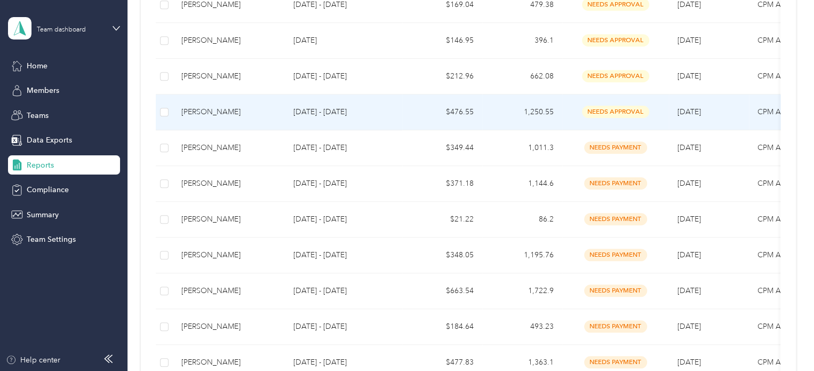
click at [225, 110] on div "[PERSON_NAME]" at bounding box center [228, 112] width 95 height 12
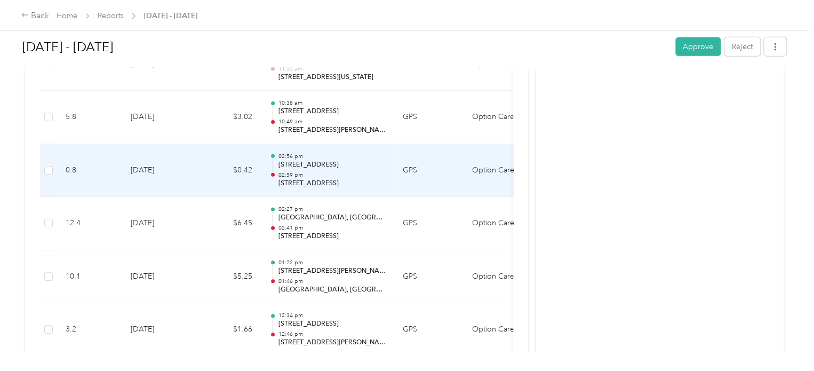
scroll to position [6028, 0]
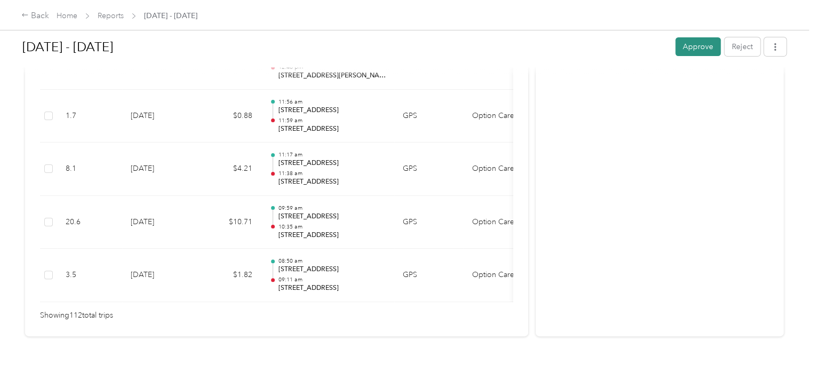
click at [678, 46] on button "Approve" at bounding box center [697, 46] width 45 height 19
click at [41, 17] on div "Back" at bounding box center [35, 16] width 28 height 13
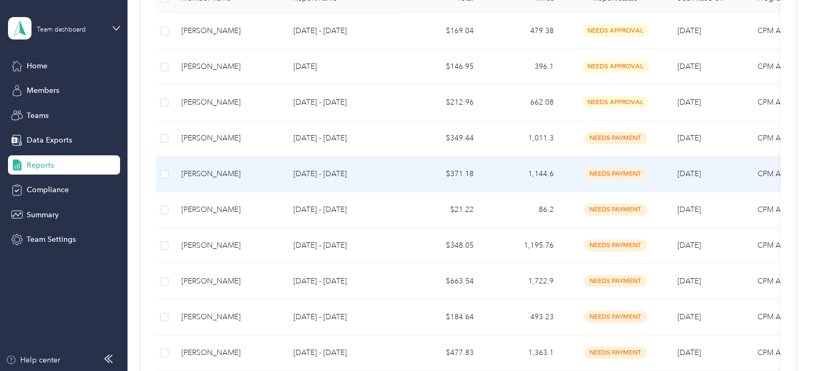
scroll to position [267, 0]
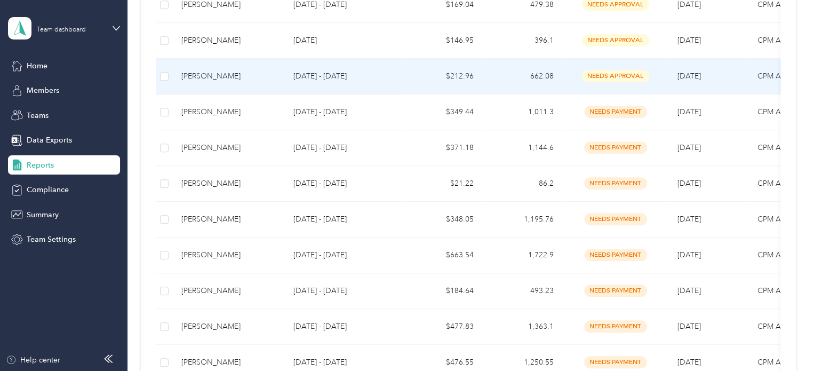
click at [258, 73] on div "[PERSON_NAME]" at bounding box center [228, 76] width 95 height 12
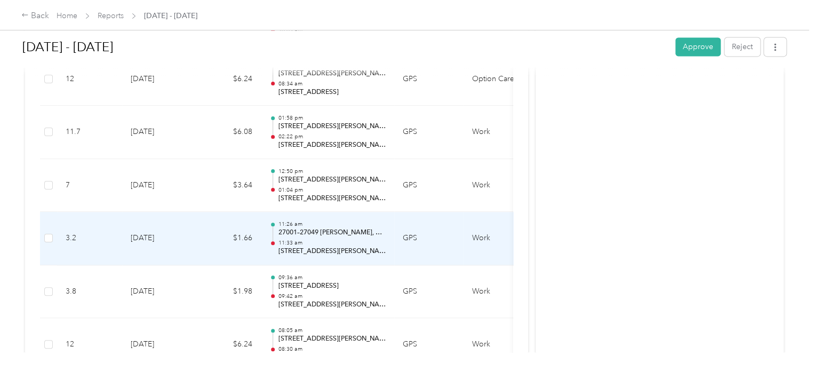
scroll to position [2874, 0]
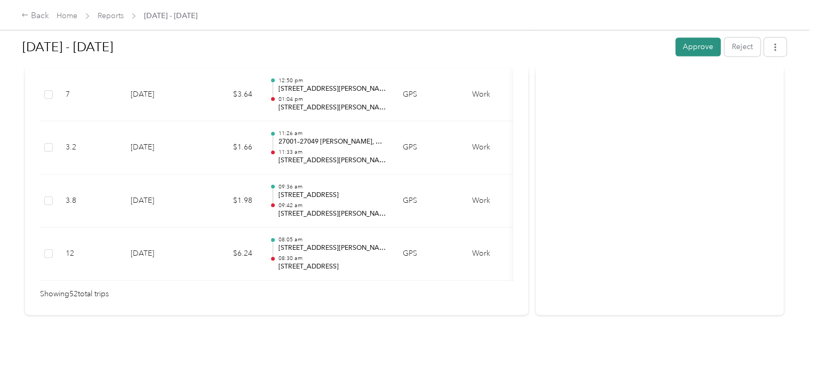
click at [704, 48] on button "Approve" at bounding box center [697, 46] width 45 height 19
click at [37, 12] on div "Back" at bounding box center [35, 16] width 28 height 13
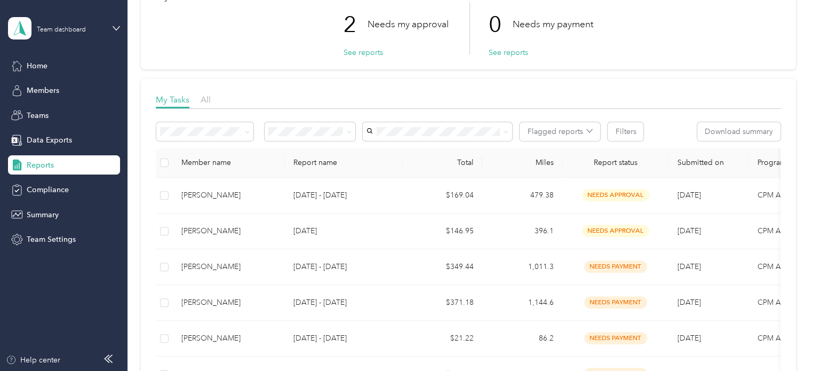
scroll to position [140, 0]
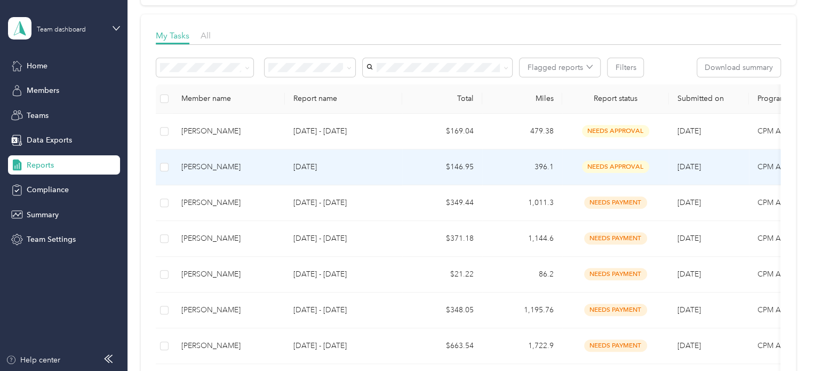
click at [320, 168] on p "[DATE]" at bounding box center [343, 167] width 100 height 12
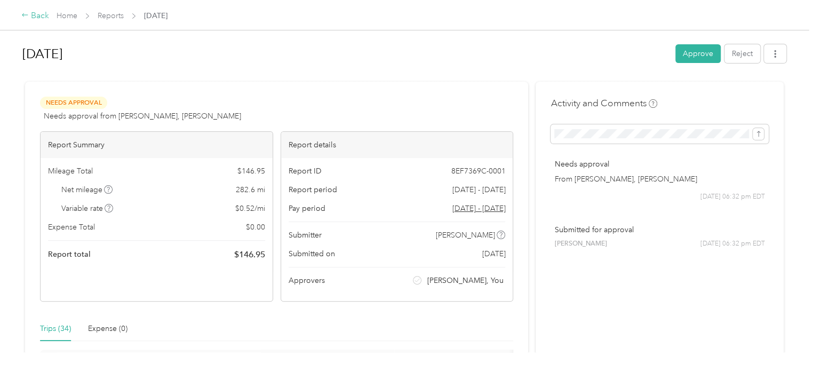
click at [35, 21] on div "Back" at bounding box center [35, 16] width 28 height 13
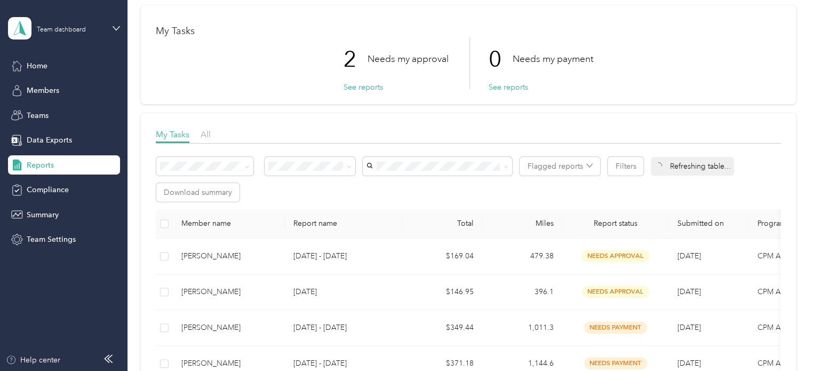
scroll to position [107, 0]
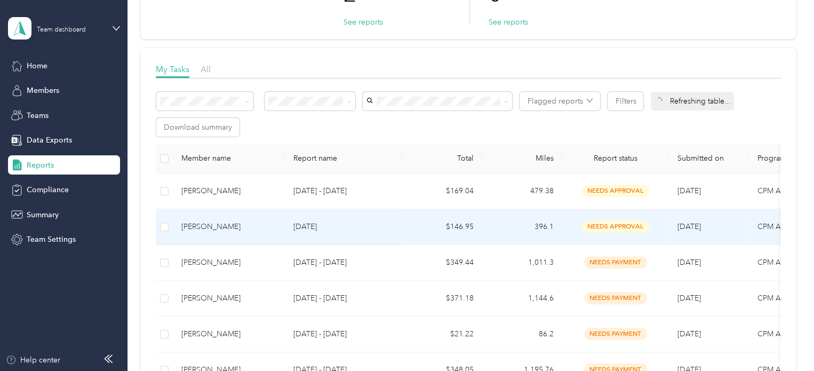
drag, startPoint x: 235, startPoint y: 228, endPoint x: 194, endPoint y: 229, distance: 40.6
click at [194, 229] on div "[PERSON_NAME]" at bounding box center [228, 227] width 95 height 12
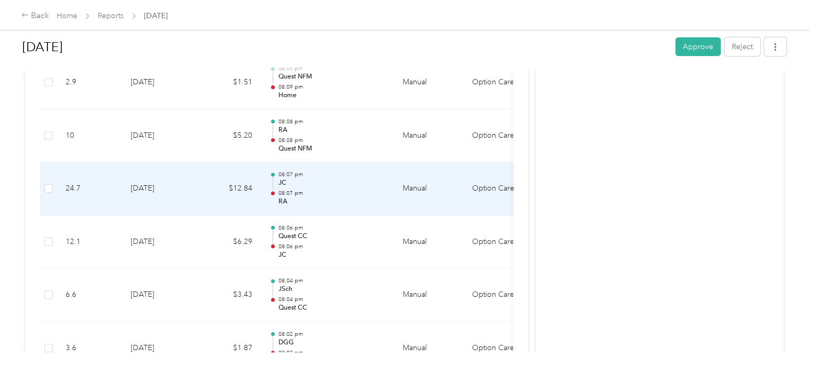
scroll to position [1867, 0]
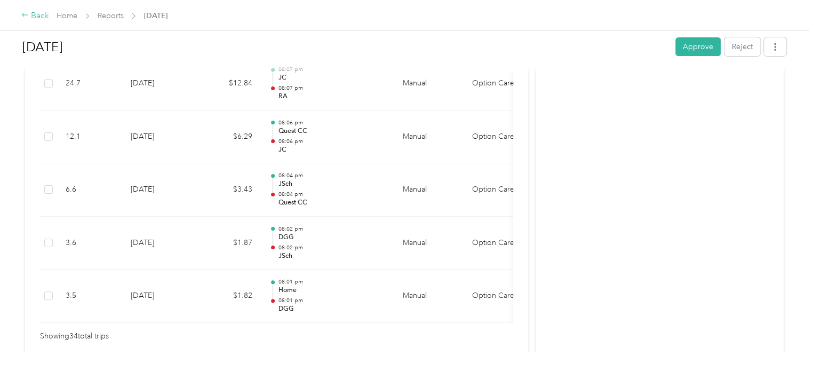
click at [34, 18] on div "Back" at bounding box center [35, 16] width 28 height 13
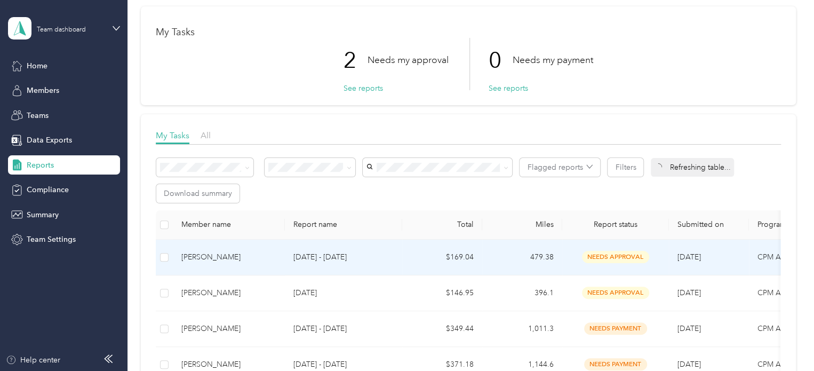
scroll to position [107, 0]
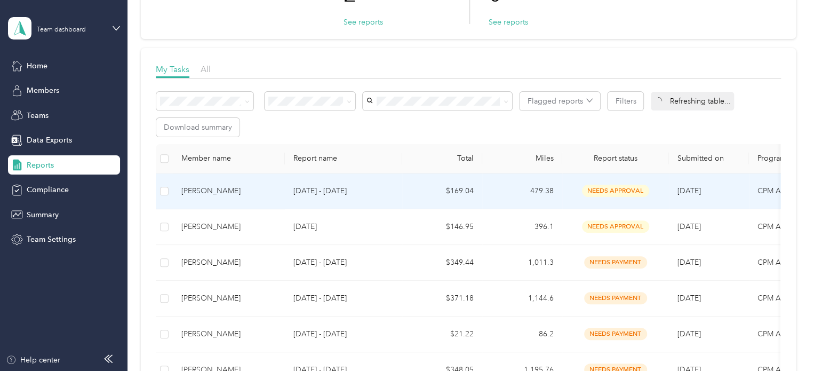
click at [324, 189] on p "[DATE] - [DATE]" at bounding box center [343, 191] width 100 height 12
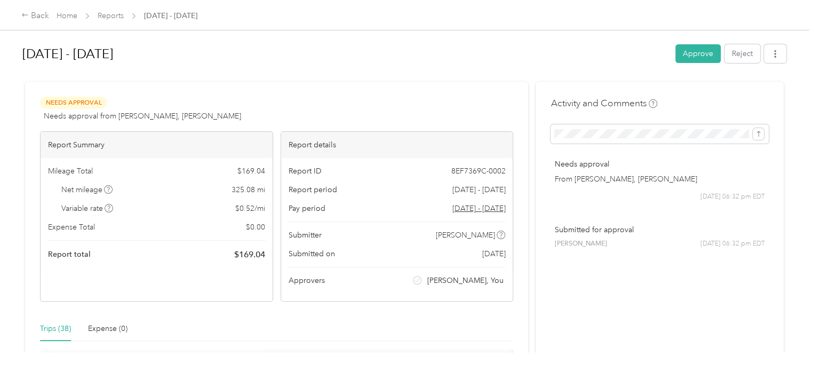
click at [21, 17] on div "Back Home Reports [DATE] - [DATE]" at bounding box center [407, 15] width 814 height 30
click at [30, 10] on div "Back" at bounding box center [35, 16] width 28 height 13
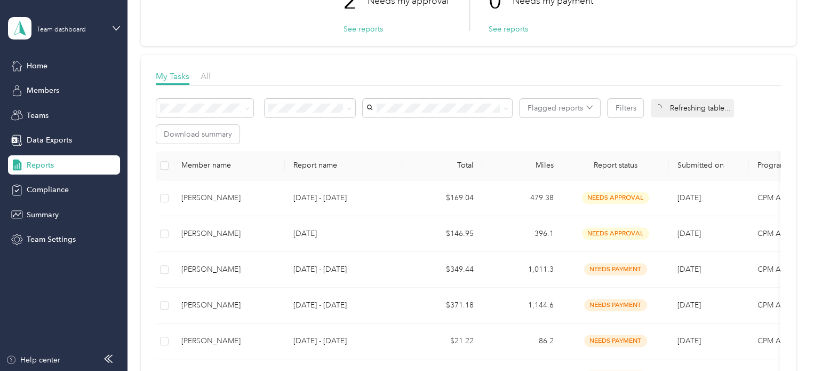
scroll to position [107, 0]
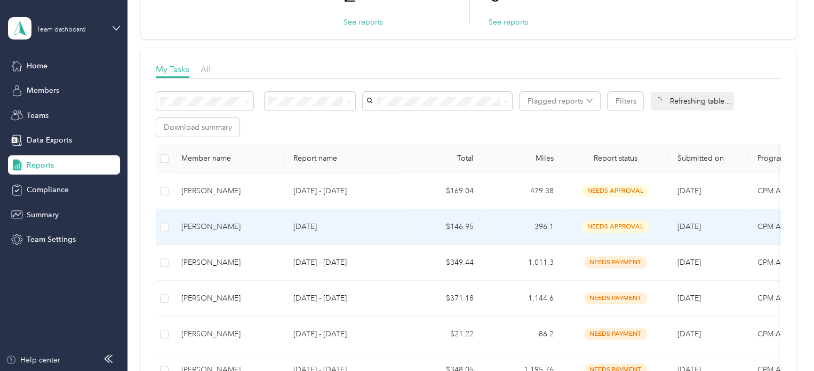
click at [333, 227] on p "[DATE]" at bounding box center [343, 227] width 100 height 12
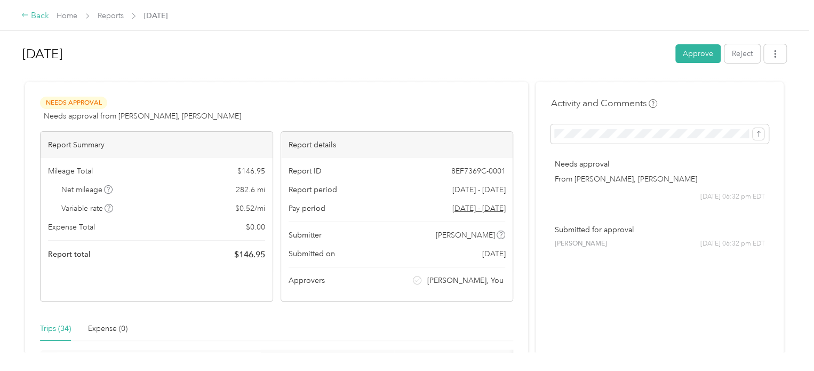
click at [35, 19] on div "Back" at bounding box center [35, 16] width 28 height 13
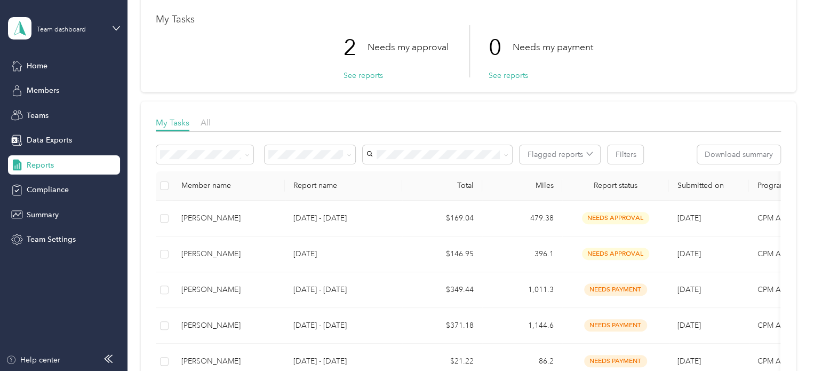
scroll to position [160, 0]
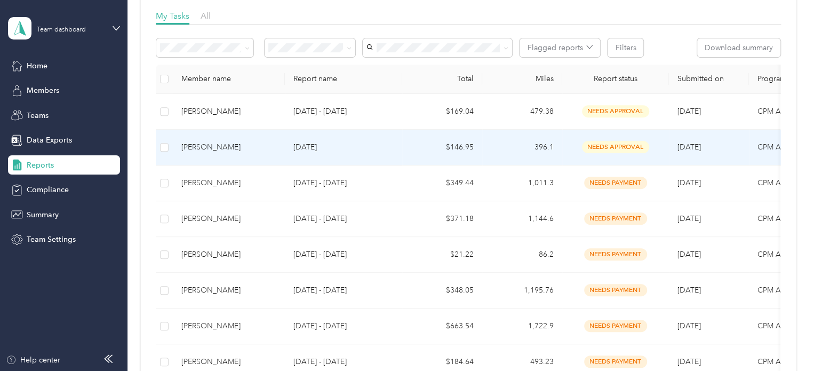
click at [398, 130] on td "[DATE]" at bounding box center [343, 148] width 117 height 36
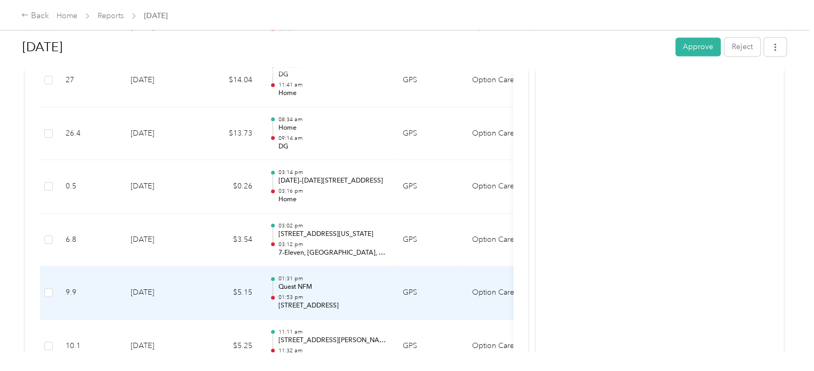
scroll to position [809, 0]
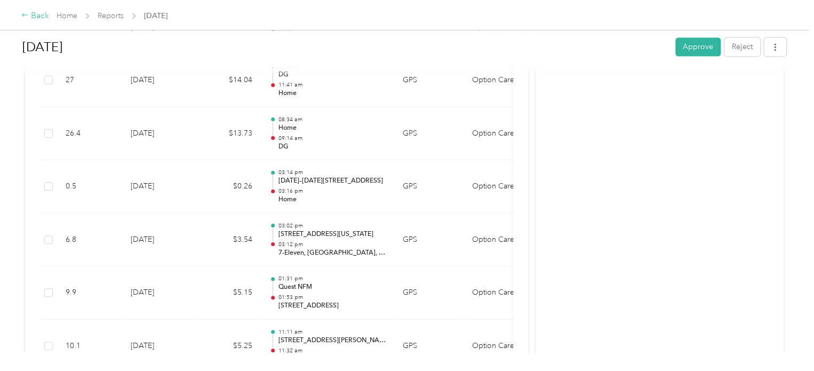
click at [27, 17] on icon at bounding box center [24, 14] width 7 height 7
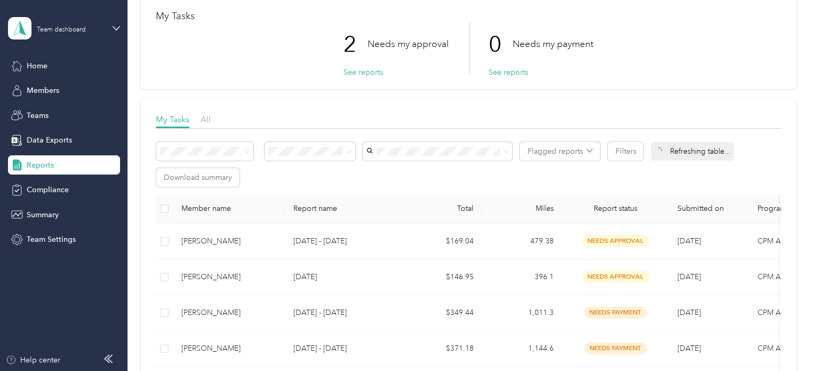
scroll to position [107, 0]
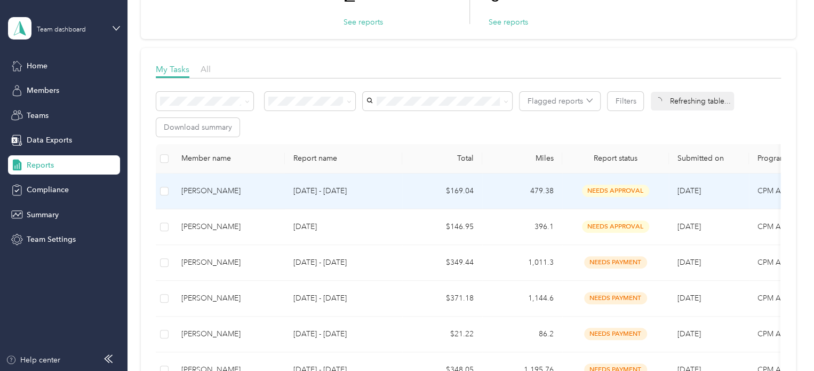
click at [313, 178] on td "[DATE] - [DATE]" at bounding box center [343, 191] width 117 height 36
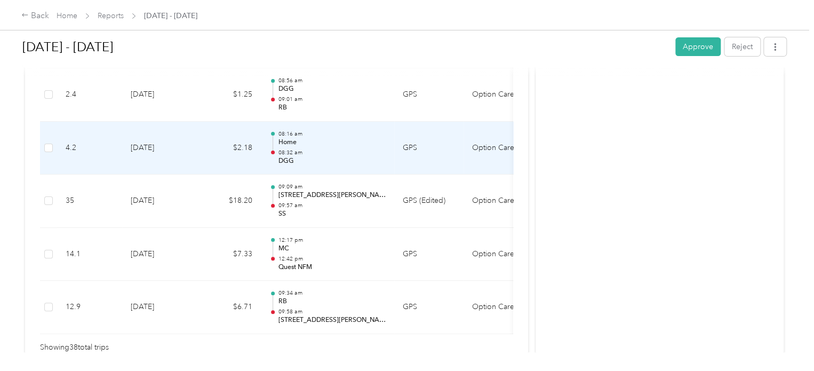
scroll to position [2133, 0]
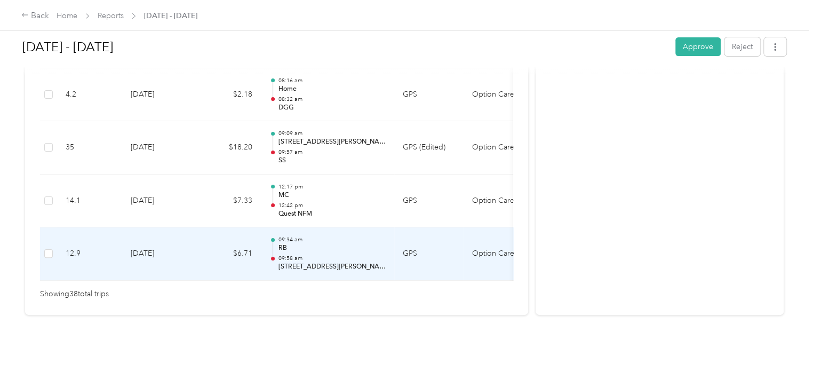
click at [55, 235] on td at bounding box center [48, 253] width 17 height 53
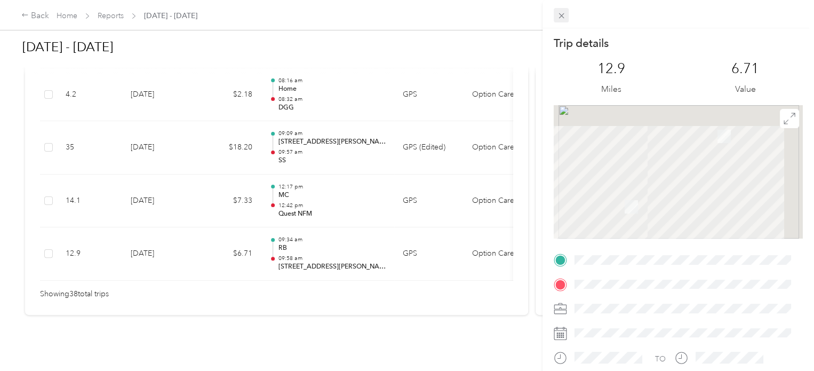
click at [565, 19] on icon at bounding box center [561, 15] width 9 height 9
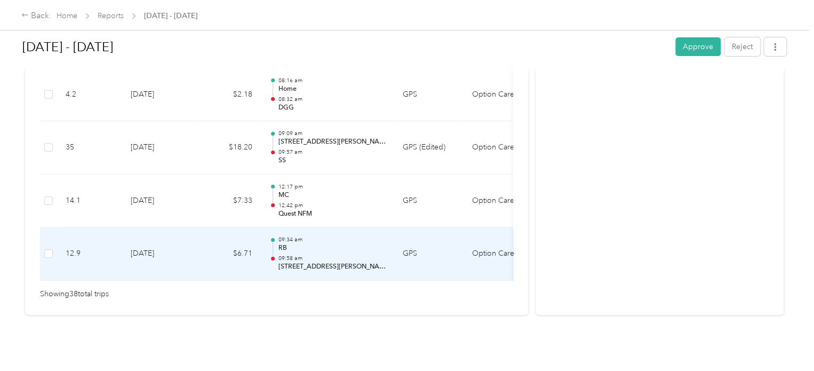
click at [41, 236] on td at bounding box center [48, 253] width 17 height 53
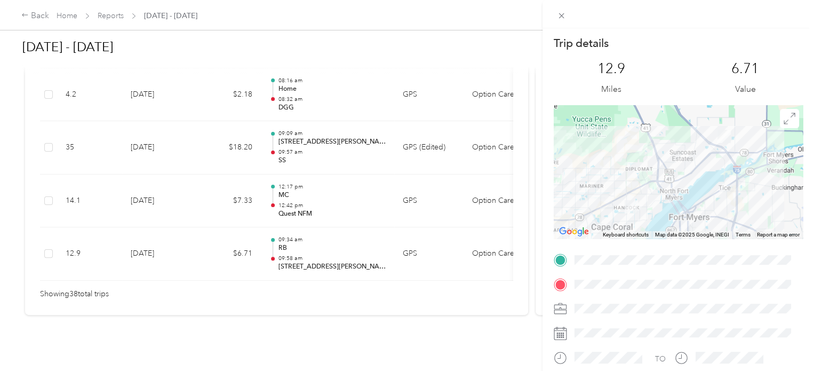
click at [46, 239] on div "Trip details This trip cannot be edited because it is either under review, appr…" at bounding box center [407, 185] width 814 height 371
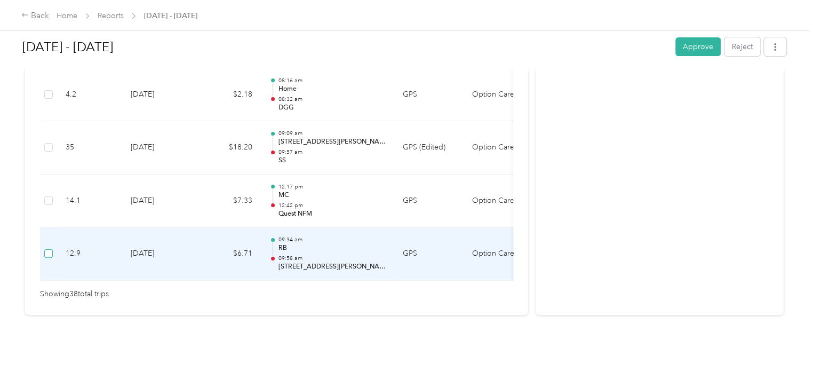
click at [47, 248] on label at bounding box center [48, 254] width 9 height 12
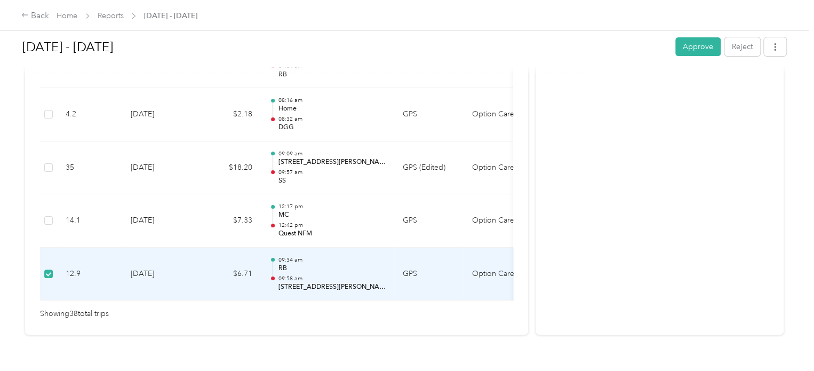
scroll to position [2164, 0]
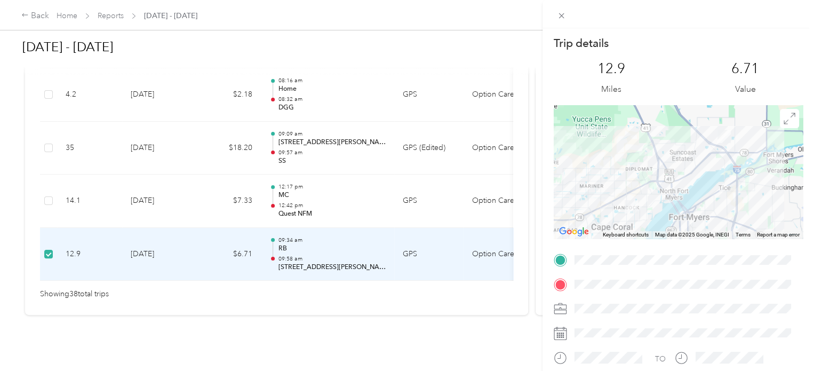
click at [49, 183] on div "Trip details This trip cannot be edited because it is either under review, appr…" at bounding box center [407, 185] width 814 height 371
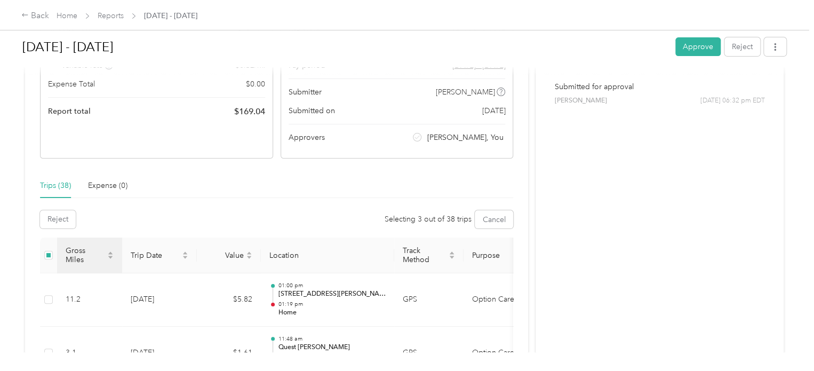
scroll to position [160, 0]
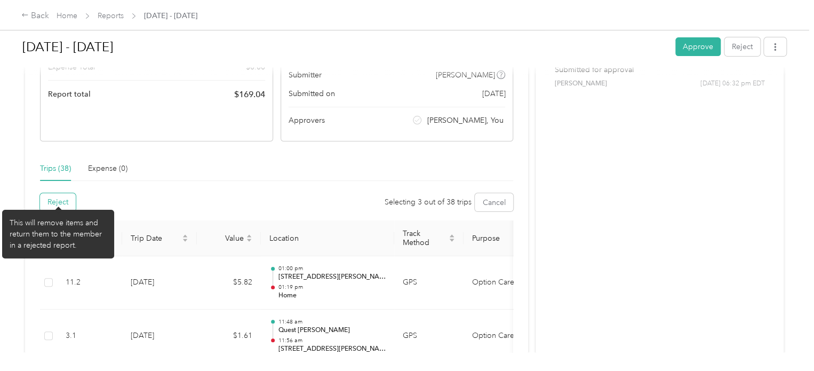
click at [51, 195] on button "Reject" at bounding box center [58, 202] width 36 height 18
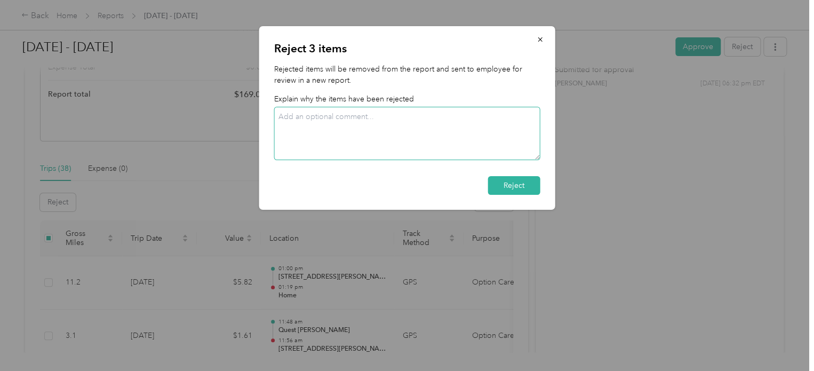
click at [318, 121] on textarea at bounding box center [407, 133] width 266 height 53
type textarea "duplicate trips"
click at [514, 188] on button "Reject" at bounding box center [514, 185] width 52 height 19
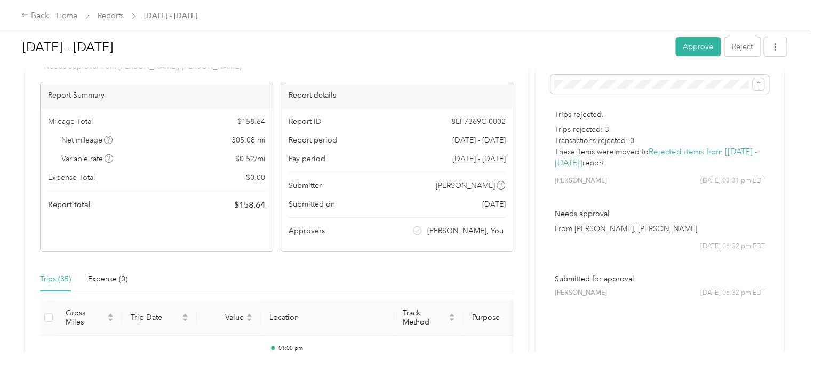
scroll to position [0, 0]
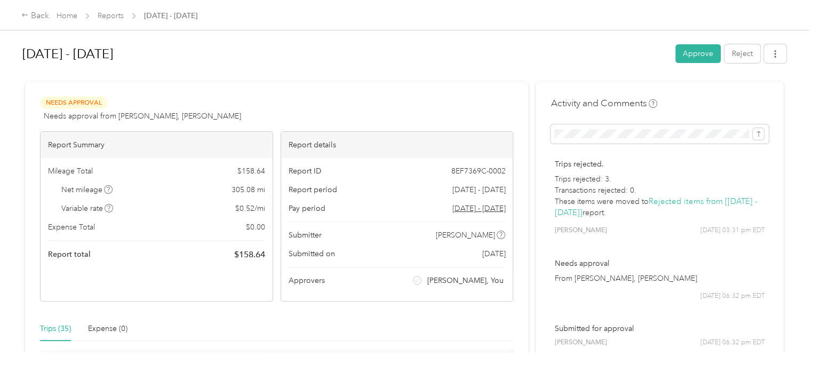
click at [51, 11] on div "Back Home Reports [DATE] - [DATE]" at bounding box center [109, 16] width 176 height 13
click at [41, 17] on div "Back" at bounding box center [35, 16] width 28 height 13
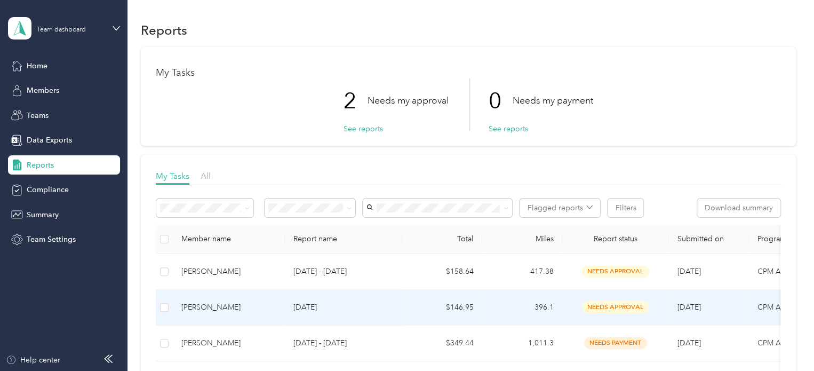
click at [309, 305] on p "[DATE]" at bounding box center [343, 307] width 100 height 12
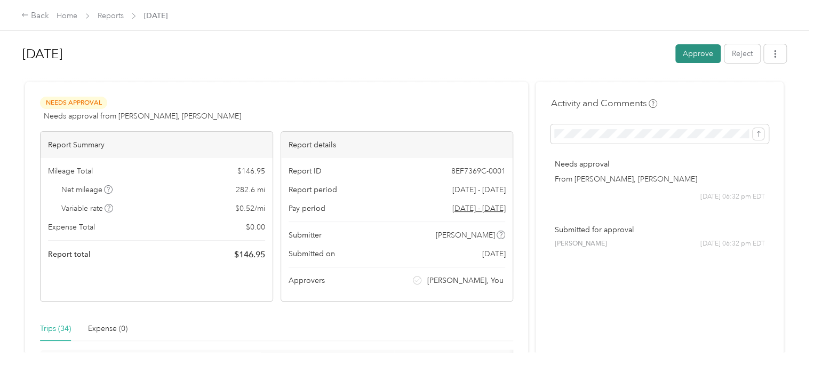
click at [686, 47] on button "Approve" at bounding box center [697, 53] width 45 height 19
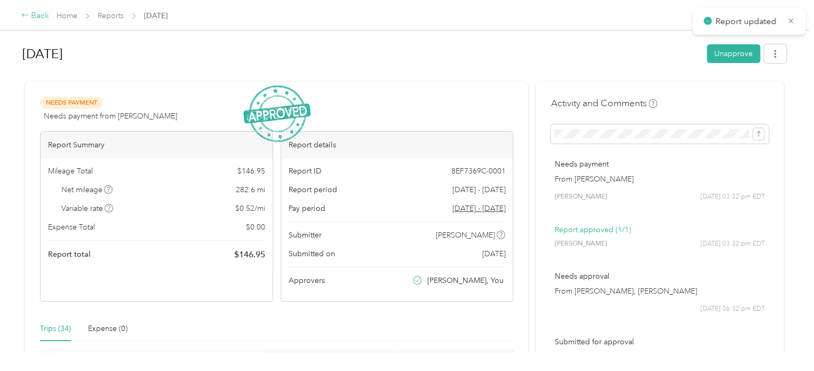
click at [43, 17] on div "Back" at bounding box center [35, 16] width 28 height 13
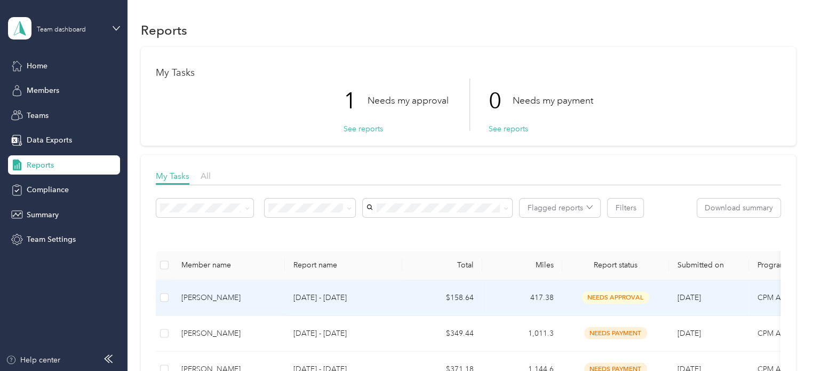
click at [256, 297] on td "[PERSON_NAME]" at bounding box center [229, 298] width 112 height 36
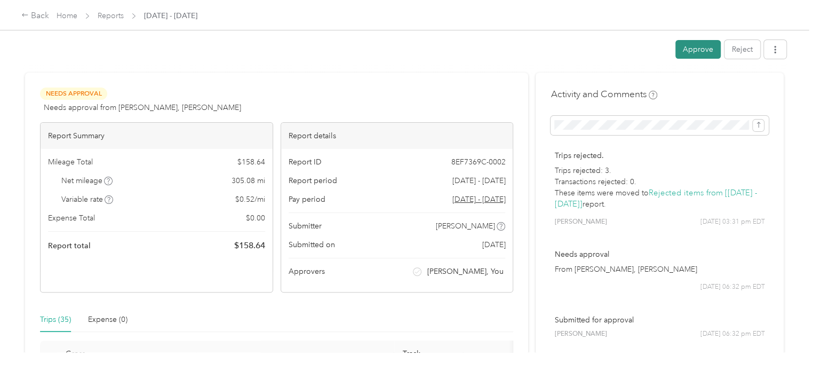
click at [696, 46] on button "Approve" at bounding box center [697, 49] width 45 height 19
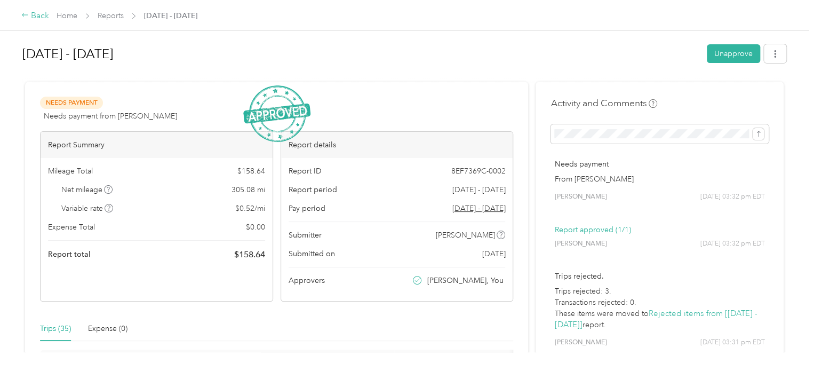
click at [29, 15] on div "Back" at bounding box center [35, 16] width 28 height 13
